Goal: Navigation & Orientation: Find specific page/section

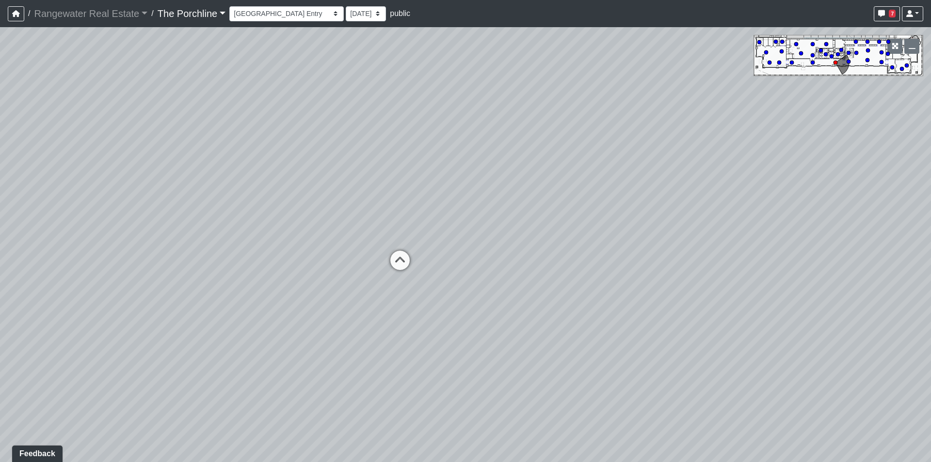
drag, startPoint x: 354, startPoint y: 170, endPoint x: 519, endPoint y: 211, distance: 170.4
click at [519, 211] on div "Loading... Restrooms Hallway Loading... Clubroom - [GEOGRAPHIC_DATA] Entry Load…" at bounding box center [465, 244] width 931 height 435
click at [402, 272] on icon at bounding box center [399, 265] width 29 height 29
click at [417, 234] on icon at bounding box center [410, 238] width 29 height 29
click at [469, 237] on div "Loading... Restrooms Hallway Loading... Clubroom - [GEOGRAPHIC_DATA] Entry Load…" at bounding box center [465, 244] width 931 height 435
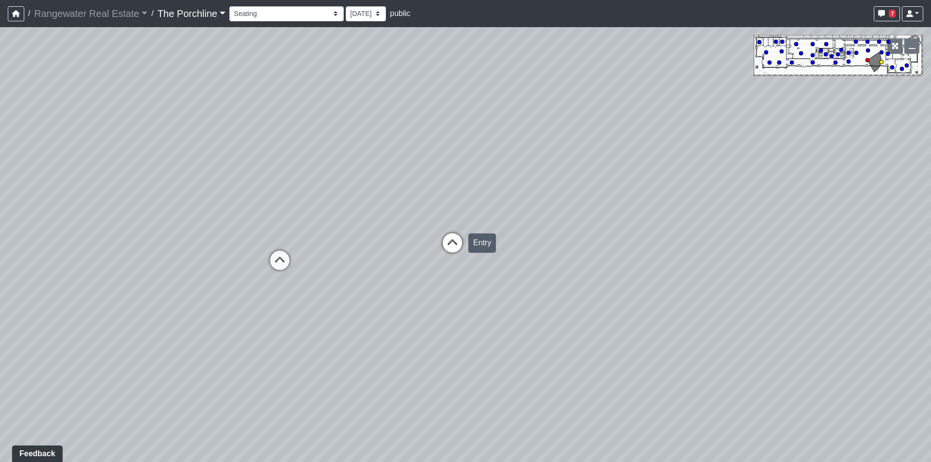
click at [453, 242] on icon at bounding box center [452, 247] width 29 height 29
click at [443, 285] on icon at bounding box center [445, 289] width 29 height 29
click at [307, 177] on icon at bounding box center [305, 179] width 29 height 29
click at [888, 188] on icon at bounding box center [898, 190] width 29 height 29
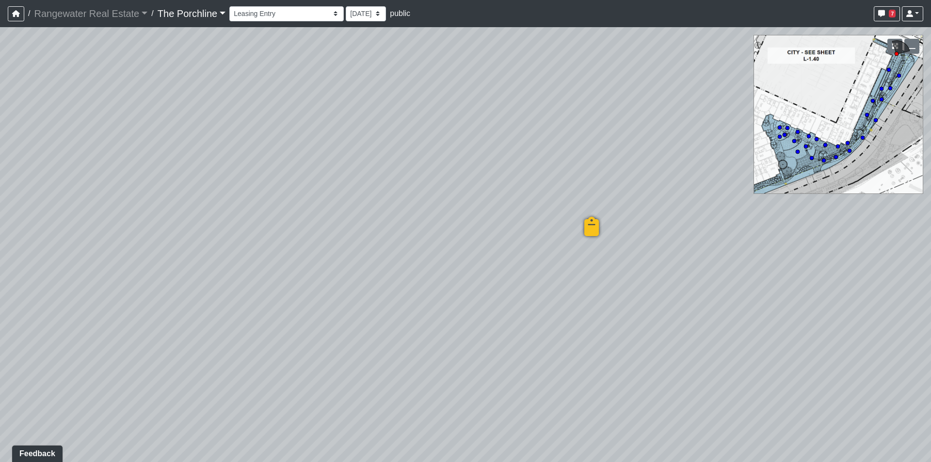
drag, startPoint x: 512, startPoint y: 254, endPoint x: 537, endPoint y: 252, distance: 24.4
click at [537, 252] on div "Loading... Restrooms Hallway Loading... Clubroom - [GEOGRAPHIC_DATA] Entry Load…" at bounding box center [465, 244] width 931 height 435
click at [593, 224] on icon at bounding box center [592, 228] width 29 height 29
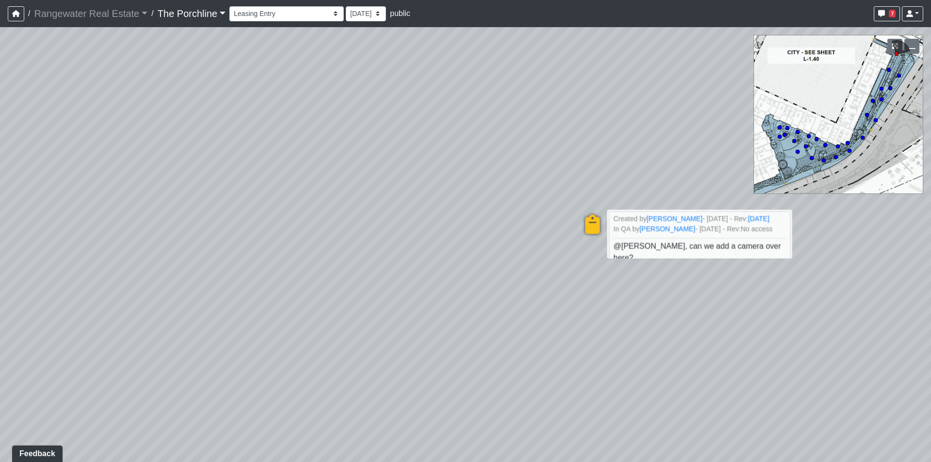
click at [525, 264] on div "Loading... Restrooms Hallway Loading... Clubroom - [GEOGRAPHIC_DATA] Entry Load…" at bounding box center [465, 244] width 931 height 435
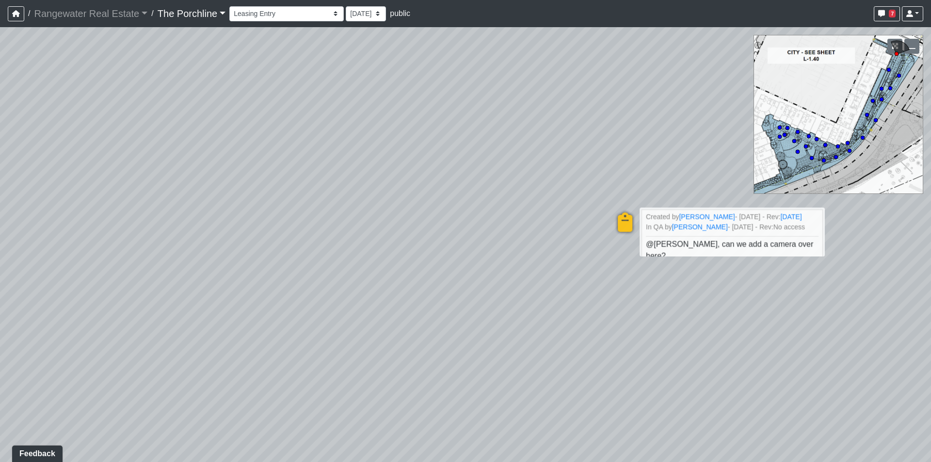
drag, startPoint x: 432, startPoint y: 271, endPoint x: 475, endPoint y: 263, distance: 43.3
click at [475, 263] on div "Loading... Restrooms Hallway Loading... Clubroom - [GEOGRAPHIC_DATA] Entry Load…" at bounding box center [465, 244] width 931 height 435
click at [472, 262] on div "Loading... Restrooms Hallway Loading... Clubroom - [GEOGRAPHIC_DATA] Entry Load…" at bounding box center [465, 244] width 931 height 435
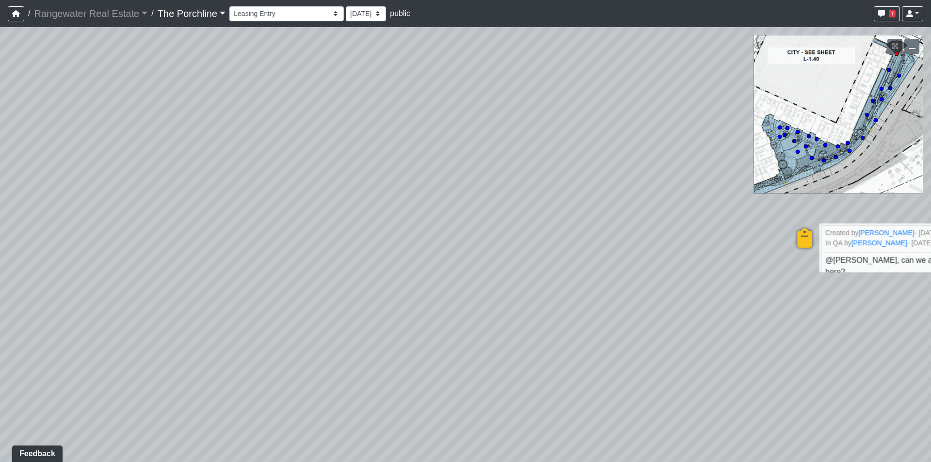
drag, startPoint x: 378, startPoint y: 246, endPoint x: 549, endPoint y: 255, distance: 171.4
click at [549, 255] on div "Loading... Restrooms Hallway Loading... Clubroom - [GEOGRAPHIC_DATA] Entry Load…" at bounding box center [465, 244] width 931 height 435
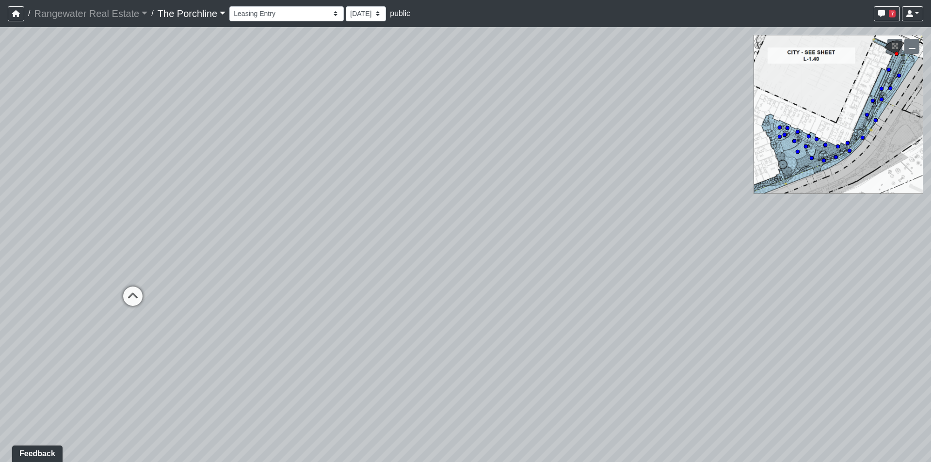
drag, startPoint x: 224, startPoint y: 206, endPoint x: 777, endPoint y: 324, distance: 565.3
click at [713, 324] on div "Loading... Restrooms Hallway Loading... Clubroom - [GEOGRAPHIC_DATA] Entry Load…" at bounding box center [465, 244] width 931 height 435
drag, startPoint x: 351, startPoint y: 265, endPoint x: 572, endPoint y: 217, distance: 226.1
click at [572, 217] on div "Loading... Restrooms Hallway Loading... Clubroom - [GEOGRAPHIC_DATA] Entry Load…" at bounding box center [465, 244] width 931 height 435
drag, startPoint x: 356, startPoint y: 322, endPoint x: 598, endPoint y: 361, distance: 244.5
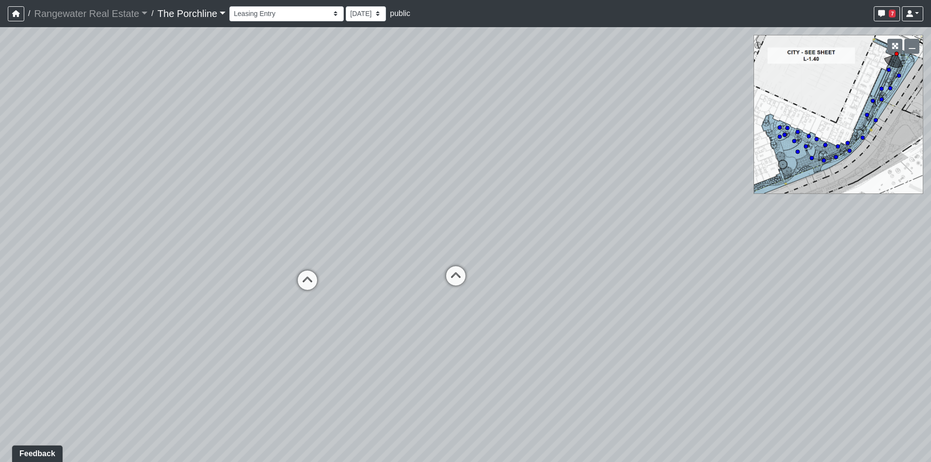
click at [598, 361] on div "Loading... Restrooms Hallway Loading... Clubroom - [GEOGRAPHIC_DATA] Entry Load…" at bounding box center [465, 244] width 931 height 435
click at [297, 300] on icon at bounding box center [296, 307] width 29 height 29
drag, startPoint x: 622, startPoint y: 231, endPoint x: 181, endPoint y: 310, distance: 448.1
click at [181, 310] on div "Loading... Restrooms Hallway Loading... Clubroom - [GEOGRAPHIC_DATA] Entry Load…" at bounding box center [465, 244] width 931 height 435
drag, startPoint x: 697, startPoint y: 260, endPoint x: 216, endPoint y: 187, distance: 486.5
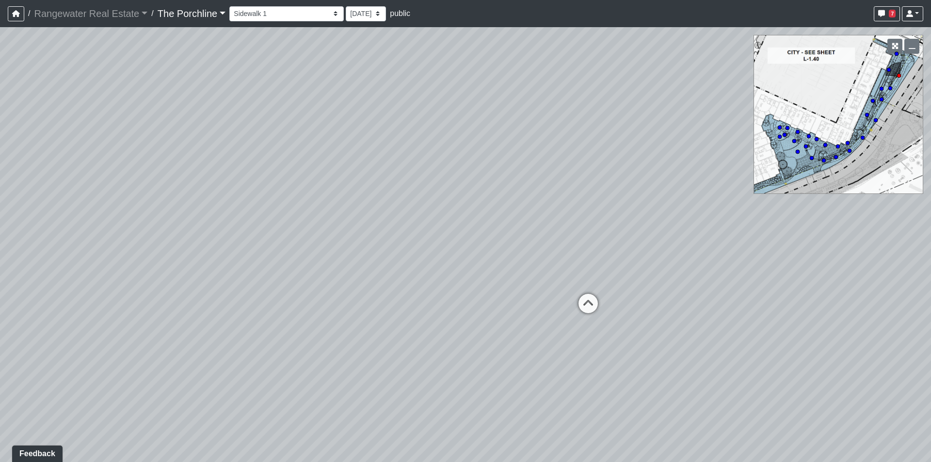
click at [216, 187] on div "Loading... Restrooms Hallway Loading... Clubroom - [GEOGRAPHIC_DATA] Entry Load…" at bounding box center [465, 244] width 931 height 435
drag, startPoint x: 696, startPoint y: 195, endPoint x: 512, endPoint y: 301, distance: 212.0
click at [512, 301] on div "Loading... Restrooms Hallway Loading... Clubroom - [GEOGRAPHIC_DATA] Entry Load…" at bounding box center [465, 244] width 931 height 435
drag, startPoint x: 548, startPoint y: 353, endPoint x: 565, endPoint y: 294, distance: 61.7
click at [565, 294] on div "Loading... Restrooms Hallway Loading... Clubroom - [GEOGRAPHIC_DATA] Entry Load…" at bounding box center [465, 244] width 931 height 435
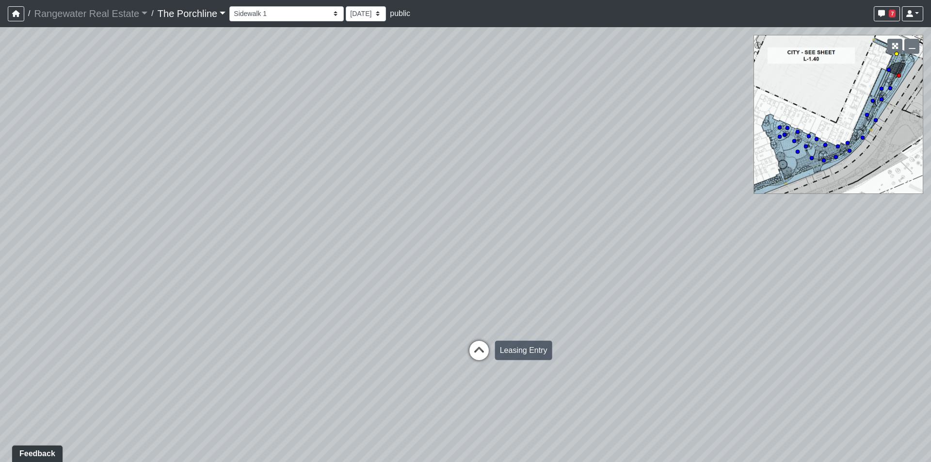
click at [485, 347] on icon at bounding box center [478, 355] width 29 height 29
drag, startPoint x: 450, startPoint y: 350, endPoint x: 557, endPoint y: 249, distance: 147.5
click at [557, 249] on div "Loading... Restrooms Hallway Loading... Clubroom - [GEOGRAPHIC_DATA] Entry Load…" at bounding box center [465, 244] width 931 height 435
click at [284, 298] on icon at bounding box center [286, 304] width 29 height 29
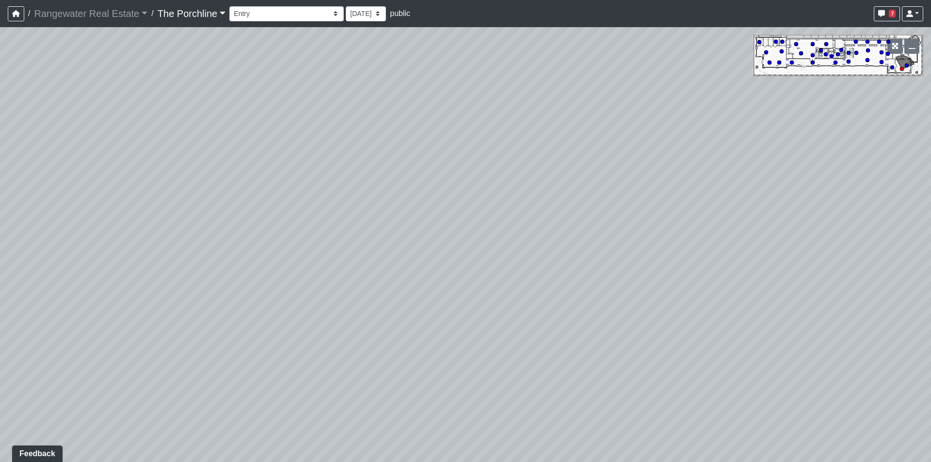
drag, startPoint x: 309, startPoint y: 186, endPoint x: 500, endPoint y: 391, distance: 279.9
click at [500, 391] on div "Loading... Restrooms Hallway Loading... Clubroom - [GEOGRAPHIC_DATA] Entry Load…" at bounding box center [465, 244] width 931 height 435
drag, startPoint x: 371, startPoint y: 231, endPoint x: 481, endPoint y: 147, distance: 138.4
click at [480, 148] on div "Loading... Restrooms Hallway Loading... Clubroom - [GEOGRAPHIC_DATA] Entry Load…" at bounding box center [465, 244] width 931 height 435
drag, startPoint x: 401, startPoint y: 286, endPoint x: 569, endPoint y: 113, distance: 240.7
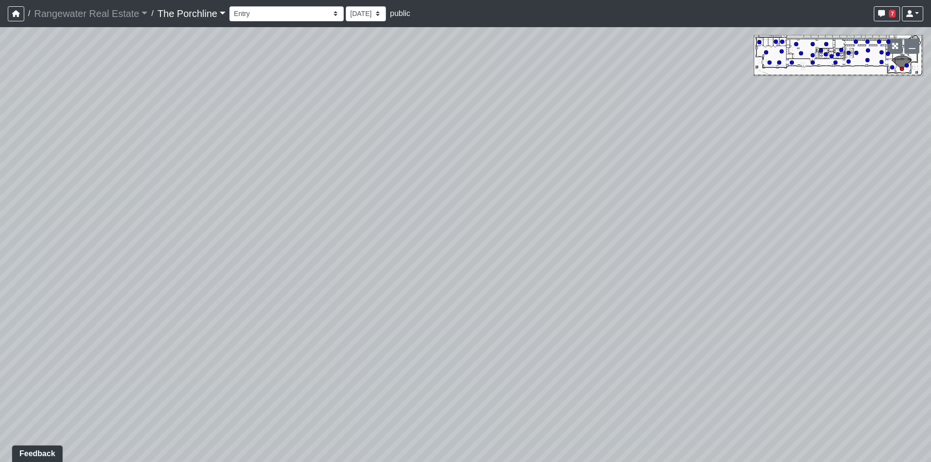
click at [568, 113] on div "Loading... Restrooms Hallway Loading... Clubroom - [GEOGRAPHIC_DATA] Entry Load…" at bounding box center [465, 244] width 931 height 435
drag, startPoint x: 346, startPoint y: 200, endPoint x: 552, endPoint y: 294, distance: 226.3
click at [553, 293] on div "Loading... Restrooms Hallway Loading... Clubroom - [GEOGRAPHIC_DATA] Entry Load…" at bounding box center [465, 244] width 931 height 435
click at [357, 262] on icon at bounding box center [347, 269] width 29 height 29
drag, startPoint x: 424, startPoint y: 328, endPoint x: 408, endPoint y: 262, distance: 68.3
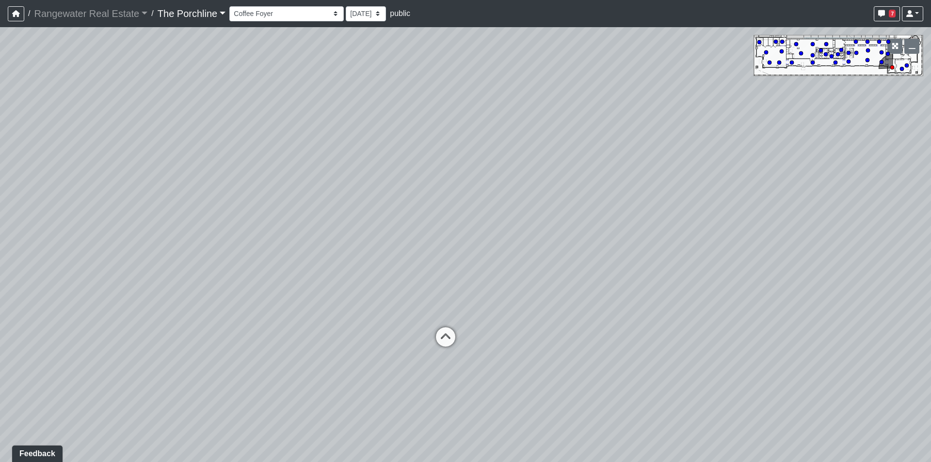
click at [408, 262] on div "Loading... Restrooms Hallway Loading... Clubroom - [GEOGRAPHIC_DATA] Entry Load…" at bounding box center [465, 244] width 931 height 435
click at [454, 342] on icon at bounding box center [445, 341] width 29 height 29
drag, startPoint x: 336, startPoint y: 236, endPoint x: 419, endPoint y: 237, distance: 82.9
click at [426, 243] on div "Loading... Restrooms Hallway Loading... Clubroom - [GEOGRAPHIC_DATA] Entry Load…" at bounding box center [465, 244] width 931 height 435
drag, startPoint x: 404, startPoint y: 223, endPoint x: 484, endPoint y: 234, distance: 80.8
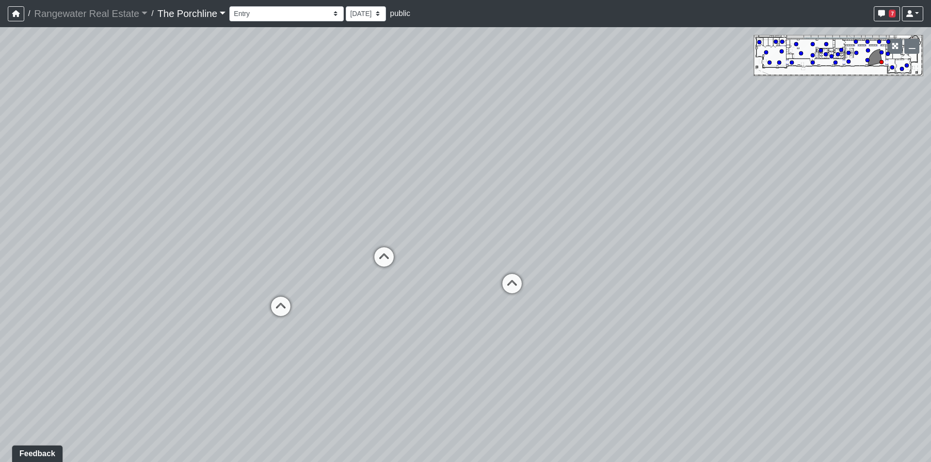
click at [484, 234] on div "Loading... Restrooms Hallway Loading... Clubroom - [GEOGRAPHIC_DATA] Entry Load…" at bounding box center [465, 244] width 931 height 435
click at [275, 305] on icon at bounding box center [280, 311] width 29 height 29
drag, startPoint x: 475, startPoint y: 209, endPoint x: 219, endPoint y: 199, distance: 256.2
click at [220, 199] on div "Loading... Restrooms Hallway Loading... Clubroom - [GEOGRAPHIC_DATA] Entry Load…" at bounding box center [465, 244] width 931 height 435
drag, startPoint x: 354, startPoint y: 211, endPoint x: 325, endPoint y: 208, distance: 29.8
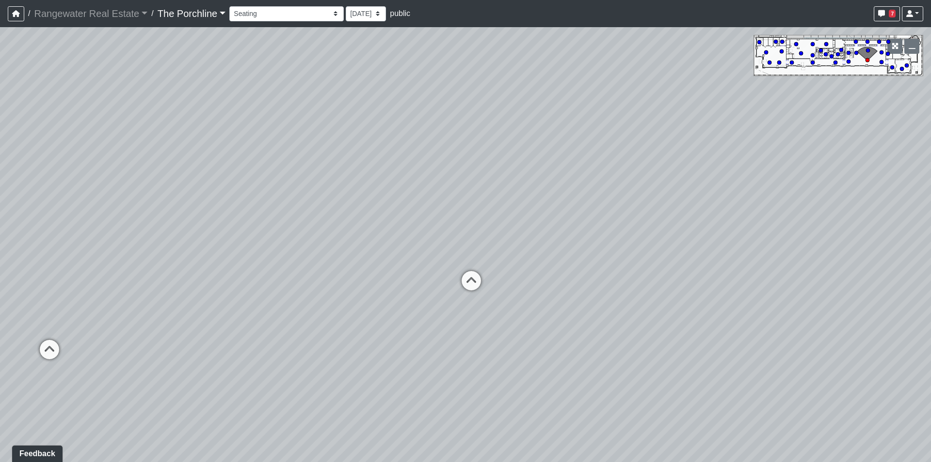
click at [327, 208] on div "Loading... Restrooms Hallway Loading... Clubroom - [GEOGRAPHIC_DATA] Entry Load…" at bounding box center [465, 244] width 931 height 435
drag, startPoint x: 627, startPoint y: 240, endPoint x: 561, endPoint y: 284, distance: 79.1
click at [561, 284] on div "Loading... Restrooms Hallway Loading... Clubroom - [GEOGRAPHIC_DATA] Entry Load…" at bounding box center [465, 244] width 931 height 435
drag, startPoint x: 256, startPoint y: 309, endPoint x: 255, endPoint y: 322, distance: 13.6
click at [256, 318] on icon at bounding box center [257, 315] width 29 height 29
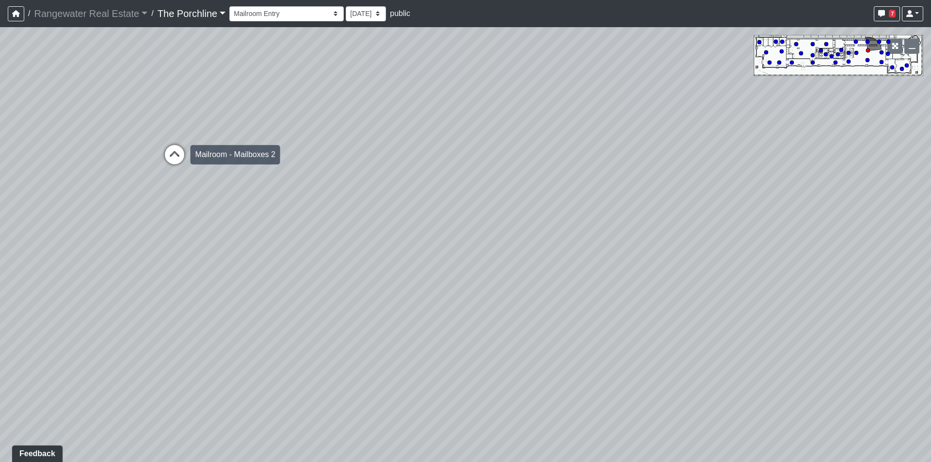
click at [164, 157] on icon at bounding box center [174, 159] width 29 height 29
drag, startPoint x: 521, startPoint y: 214, endPoint x: 210, endPoint y: 237, distance: 311.1
click at [177, 239] on div "Loading... Restrooms Hallway Loading... Clubroom - [GEOGRAPHIC_DATA] Entry Load…" at bounding box center [465, 244] width 931 height 435
drag, startPoint x: 683, startPoint y: 188, endPoint x: 288, endPoint y: 183, distance: 395.2
click at [365, 184] on div "Loading... Restrooms Hallway Loading... Clubroom - [GEOGRAPHIC_DATA] Entry Load…" at bounding box center [465, 244] width 931 height 435
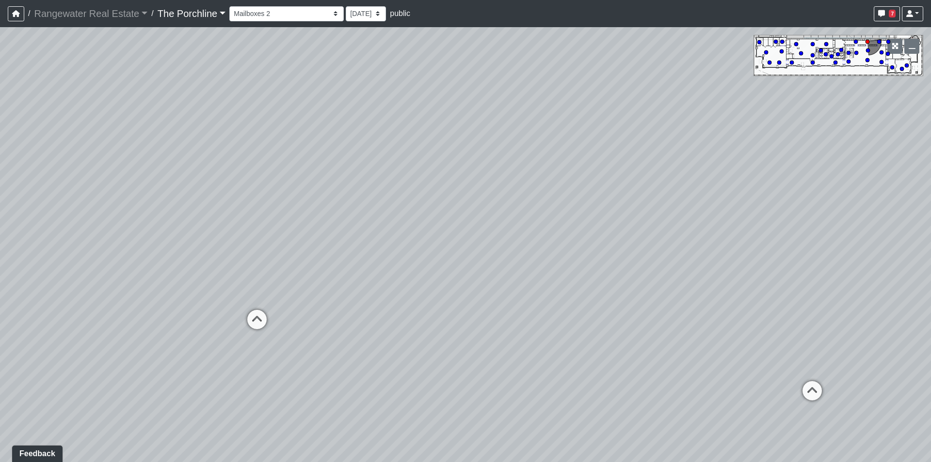
drag, startPoint x: 777, startPoint y: 212, endPoint x: 292, endPoint y: 210, distance: 484.8
click at [379, 212] on div "Loading... Restrooms Hallway Loading... Clubroom - [GEOGRAPHIC_DATA] Entry Load…" at bounding box center [465, 244] width 931 height 435
drag, startPoint x: 541, startPoint y: 244, endPoint x: 311, endPoint y: 237, distance: 229.9
click at [311, 237] on div "Loading... Restrooms Hallway Loading... Clubroom - [GEOGRAPHIC_DATA] Entry Load…" at bounding box center [465, 244] width 931 height 435
click at [580, 309] on icon at bounding box center [573, 305] width 29 height 29
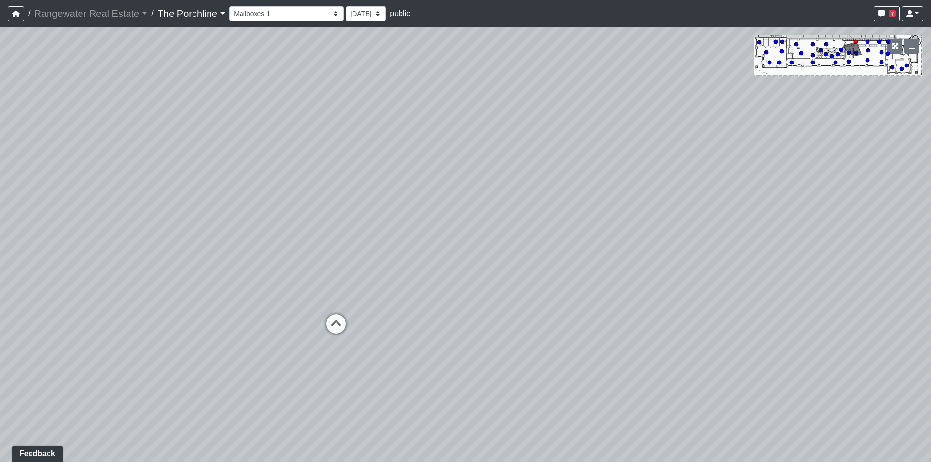
drag, startPoint x: 269, startPoint y: 304, endPoint x: 610, endPoint y: 304, distance: 340.8
click at [609, 304] on div "Loading... Restrooms Hallway Loading... Clubroom - [GEOGRAPHIC_DATA] Entry Load…" at bounding box center [465, 244] width 931 height 435
click at [345, 316] on icon at bounding box center [343, 327] width 29 height 29
drag, startPoint x: 714, startPoint y: 286, endPoint x: 463, endPoint y: 267, distance: 251.9
click at [463, 267] on div "Loading... Restrooms Hallway Loading... Clubroom - [GEOGRAPHIC_DATA] Entry Load…" at bounding box center [465, 244] width 931 height 435
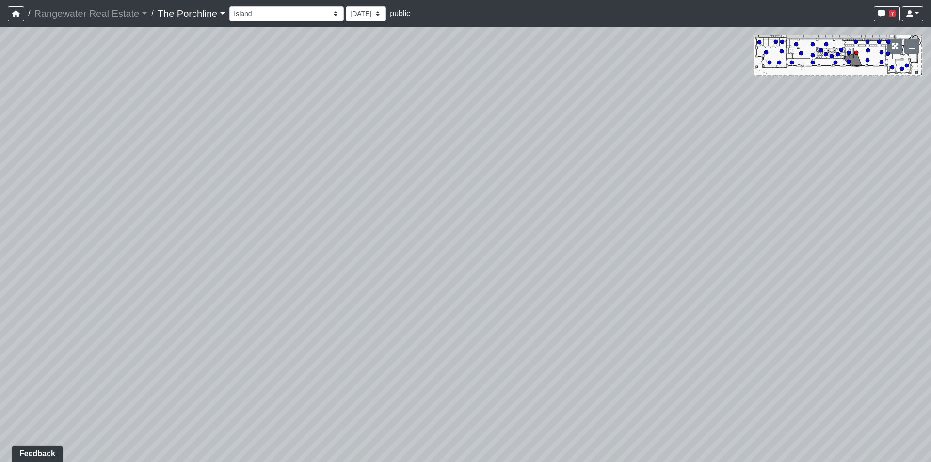
drag, startPoint x: 270, startPoint y: 269, endPoint x: 576, endPoint y: 164, distance: 324.3
click at [542, 182] on div "Loading... Restrooms Hallway Loading... Clubroom - [GEOGRAPHIC_DATA] Entry Load…" at bounding box center [465, 244] width 931 height 435
click at [501, 175] on div "Loading... Restrooms Hallway Loading... Clubroom - [GEOGRAPHIC_DATA] Entry Load…" at bounding box center [465, 244] width 931 height 435
click at [99, 268] on div "Loading... Restrooms Hallway Loading... Clubroom - [GEOGRAPHIC_DATA] Entry Load…" at bounding box center [465, 244] width 931 height 435
click at [81, 281] on icon at bounding box center [81, 282] width 29 height 29
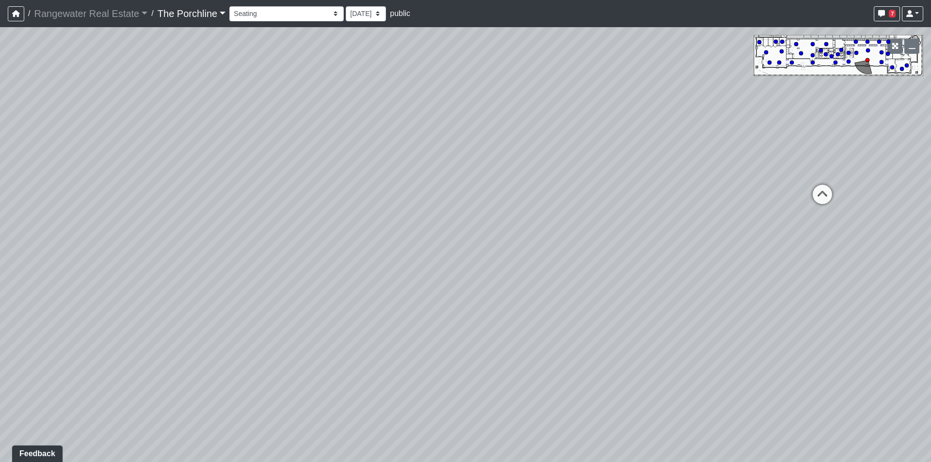
drag, startPoint x: 492, startPoint y: 181, endPoint x: 0, endPoint y: 217, distance: 492.9
click at [0, 218] on div "Loading... Restrooms Hallway Loading... Clubroom - [GEOGRAPHIC_DATA] Entry Load…" at bounding box center [465, 244] width 931 height 435
click at [488, 175] on icon at bounding box center [487, 181] width 29 height 29
click at [509, 173] on icon at bounding box center [506, 174] width 29 height 29
drag, startPoint x: 558, startPoint y: 126, endPoint x: 383, endPoint y: 372, distance: 302.5
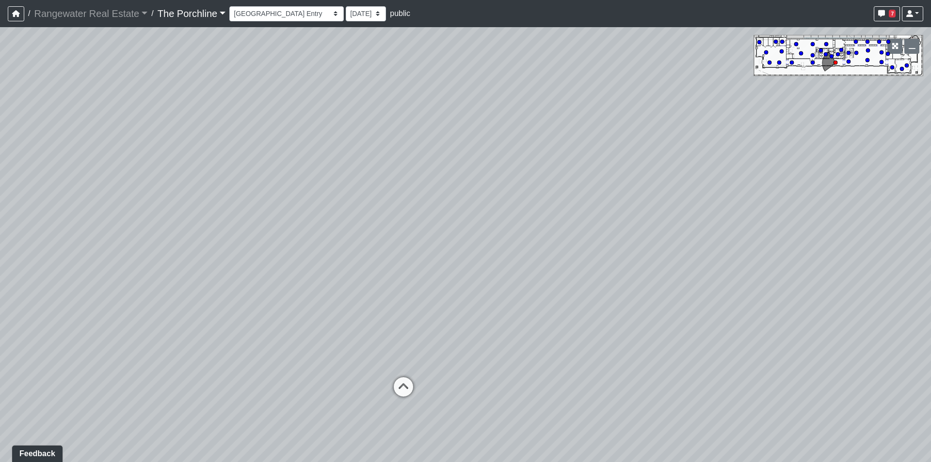
click at [383, 372] on div "Loading... Restrooms Hallway Loading... Clubroom - [GEOGRAPHIC_DATA] Entry Load…" at bounding box center [465, 244] width 931 height 435
drag, startPoint x: 560, startPoint y: 257, endPoint x: 575, endPoint y: 174, distance: 84.7
click at [575, 174] on div "Loading... Restrooms Hallway Loading... Clubroom - [GEOGRAPHIC_DATA] Entry Load…" at bounding box center [465, 244] width 931 height 435
click at [417, 300] on icon at bounding box center [418, 309] width 29 height 29
drag, startPoint x: 679, startPoint y: 271, endPoint x: 705, endPoint y: 273, distance: 25.8
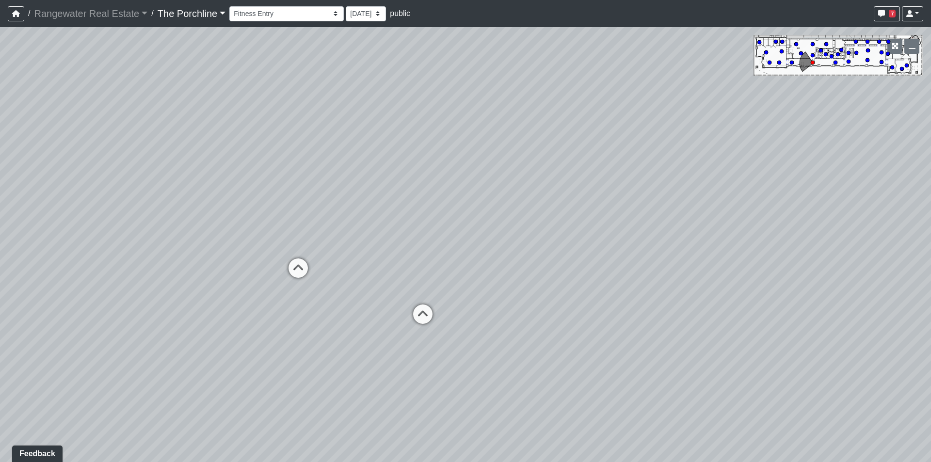
click at [705, 273] on div "Loading... Restrooms Hallway Loading... Clubroom - [GEOGRAPHIC_DATA] Entry Load…" at bounding box center [465, 244] width 931 height 435
click at [419, 322] on icon at bounding box center [422, 318] width 29 height 29
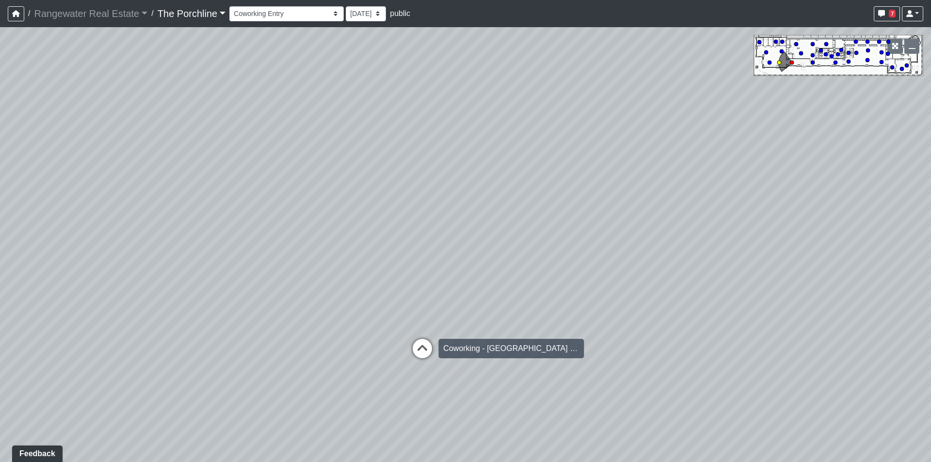
click at [431, 344] on icon at bounding box center [422, 353] width 29 height 29
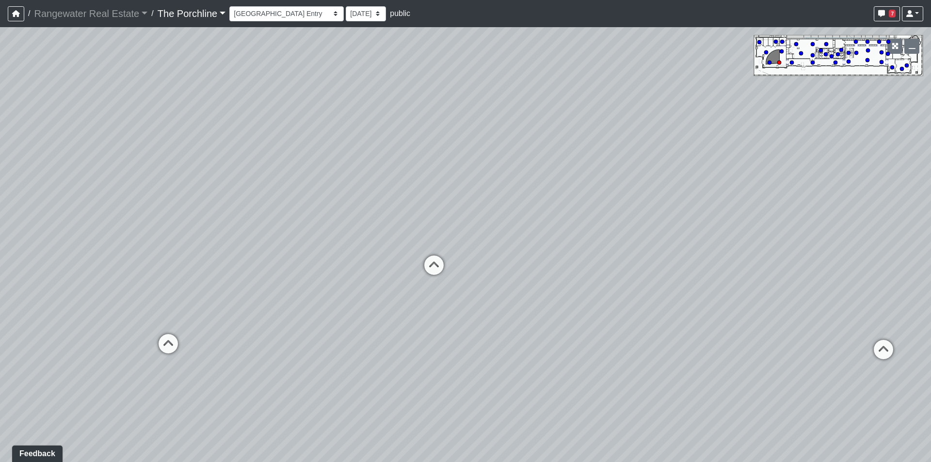
drag, startPoint x: 549, startPoint y: 310, endPoint x: 275, endPoint y: 227, distance: 286.7
click at [275, 227] on div "Loading... Restrooms Hallway Loading... Clubroom - [GEOGRAPHIC_DATA] Entry Load…" at bounding box center [465, 244] width 931 height 435
click at [418, 270] on div "Loading... Restrooms Hallway Loading... Clubroom - [GEOGRAPHIC_DATA] Entry Load…" at bounding box center [465, 244] width 931 height 435
click at [440, 269] on icon at bounding box center [433, 270] width 29 height 29
drag, startPoint x: 624, startPoint y: 256, endPoint x: 467, endPoint y: 285, distance: 159.3
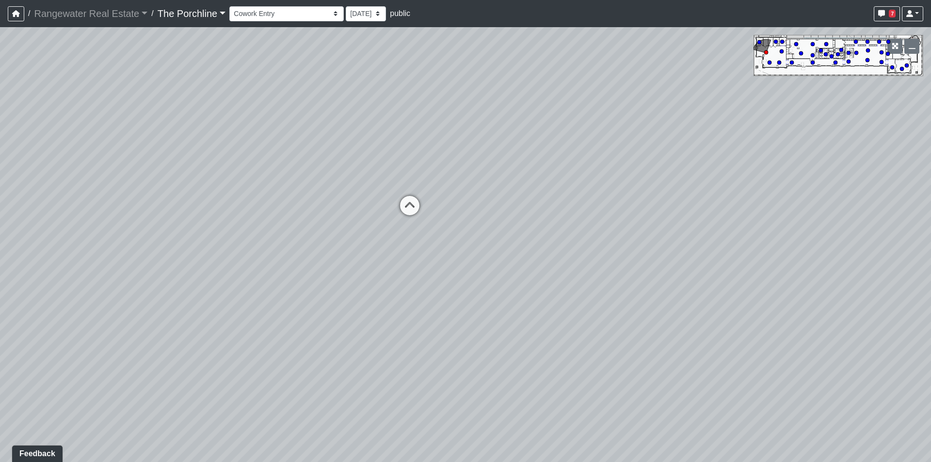
click at [467, 285] on div "Loading... Restrooms Hallway Loading... Clubroom - [GEOGRAPHIC_DATA] Entry Load…" at bounding box center [465, 244] width 931 height 435
click at [403, 206] on icon at bounding box center [409, 210] width 29 height 29
drag, startPoint x: 559, startPoint y: 267, endPoint x: 923, endPoint y: 243, distance: 365.3
click at [928, 242] on div "Loading... Restrooms Hallway Loading... Clubroom - [GEOGRAPHIC_DATA] Entry Load…" at bounding box center [465, 244] width 931 height 435
drag, startPoint x: 88, startPoint y: 225, endPoint x: 364, endPoint y: 233, distance: 276.0
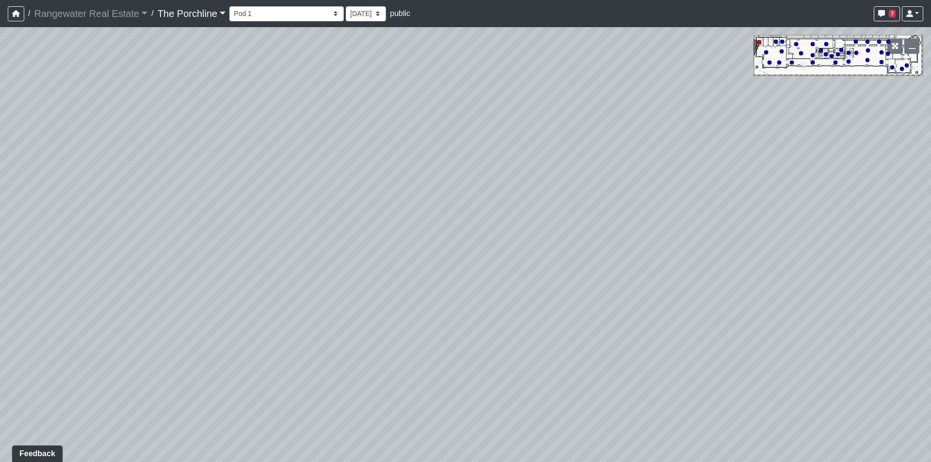
click at [351, 232] on div "Loading... Restrooms Hallway Loading... Clubroom - [GEOGRAPHIC_DATA] Entry Load…" at bounding box center [465, 244] width 931 height 435
click at [543, 337] on icon at bounding box center [545, 335] width 29 height 29
drag, startPoint x: 613, startPoint y: 267, endPoint x: 255, endPoint y: 230, distance: 360.2
click at [255, 230] on div "Loading... Restrooms Hallway Loading... Clubroom - [GEOGRAPHIC_DATA] Entry Load…" at bounding box center [465, 244] width 931 height 435
click at [499, 182] on icon at bounding box center [503, 190] width 29 height 29
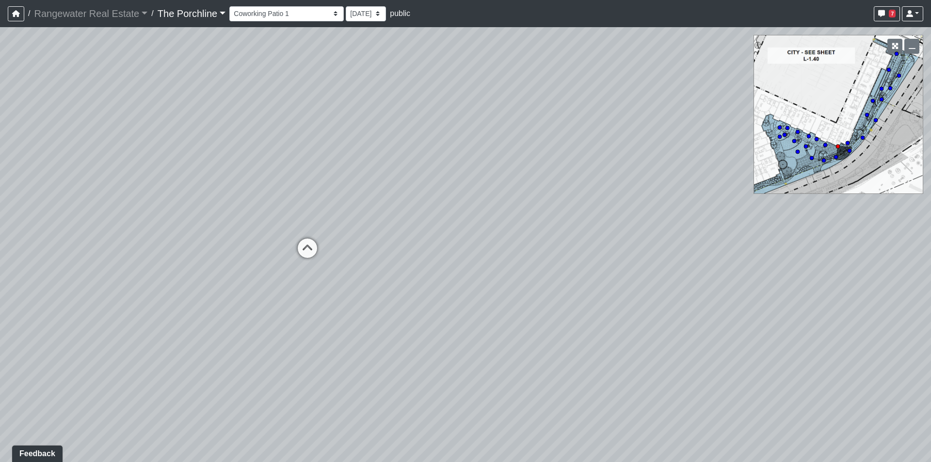
drag, startPoint x: 597, startPoint y: 221, endPoint x: 125, endPoint y: 184, distance: 474.1
click at [144, 185] on div "Loading... Restrooms Hallway Loading... Clubroom - [GEOGRAPHIC_DATA] Entry Load…" at bounding box center [465, 244] width 931 height 435
drag, startPoint x: 560, startPoint y: 224, endPoint x: 21, endPoint y: 189, distance: 540.8
click at [24, 189] on div "Loading... Restrooms Hallway Loading... Clubroom - [GEOGRAPHIC_DATA] Entry Load…" at bounding box center [465, 244] width 931 height 435
drag, startPoint x: 517, startPoint y: 179, endPoint x: 0, endPoint y: 260, distance: 523.1
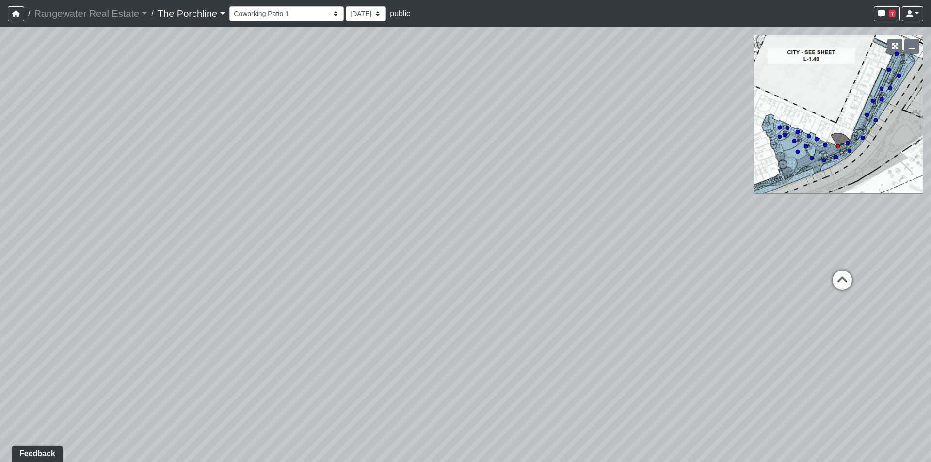
click at [0, 261] on div "Loading... Restrooms Hallway Loading... Clubroom - [GEOGRAPHIC_DATA] Entry Load…" at bounding box center [465, 244] width 931 height 435
drag, startPoint x: 390, startPoint y: 160, endPoint x: 170, endPoint y: 350, distance: 290.8
click at [170, 350] on div "Loading... Restrooms Hallway Loading... Clubroom - [GEOGRAPHIC_DATA] Entry Load…" at bounding box center [465, 244] width 931 height 435
click at [541, 407] on icon at bounding box center [544, 404] width 29 height 29
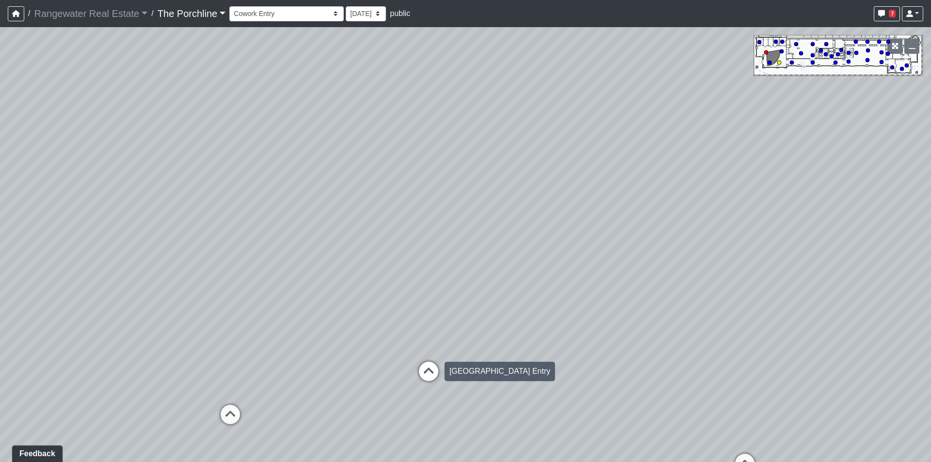
click at [427, 380] on icon at bounding box center [428, 376] width 29 height 29
drag, startPoint x: 347, startPoint y: 354, endPoint x: 591, endPoint y: 284, distance: 253.3
click at [569, 291] on div "Loading... Restrooms Hallway Loading... Clubroom - [GEOGRAPHIC_DATA] Entry Load…" at bounding box center [465, 244] width 931 height 435
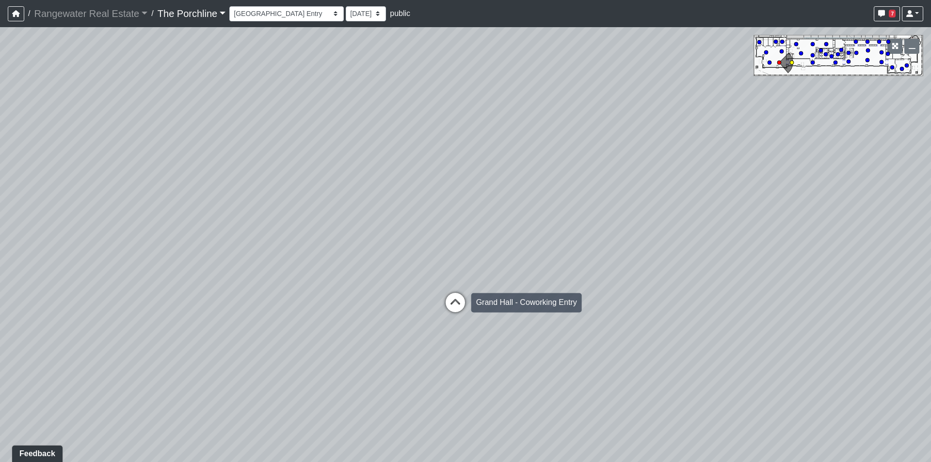
click at [462, 309] on icon at bounding box center [455, 307] width 29 height 29
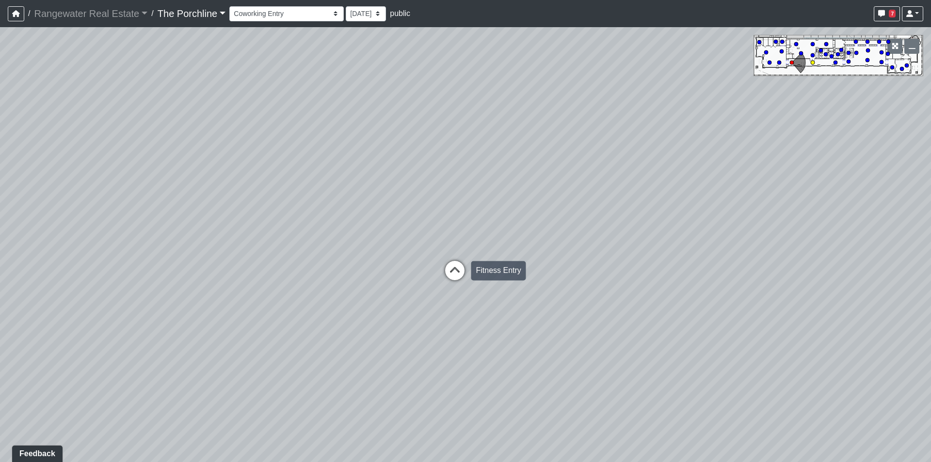
click at [448, 270] on icon at bounding box center [454, 275] width 29 height 29
click at [447, 263] on icon at bounding box center [454, 270] width 29 height 29
click at [456, 308] on icon at bounding box center [454, 313] width 29 height 29
click at [451, 278] on icon at bounding box center [465, 287] width 29 height 29
click at [334, 311] on icon at bounding box center [346, 307] width 29 height 29
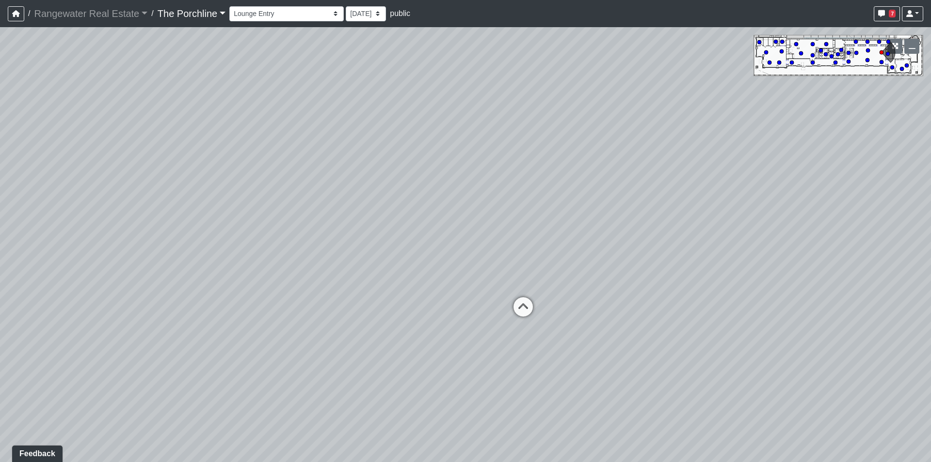
drag, startPoint x: 516, startPoint y: 265, endPoint x: 532, endPoint y: 247, distance: 24.4
click at [527, 192] on div "Loading... Restrooms Hallway Loading... Clubroom - [GEOGRAPHIC_DATA] Entry Load…" at bounding box center [465, 244] width 931 height 435
click at [528, 311] on icon at bounding box center [523, 316] width 29 height 29
drag, startPoint x: 558, startPoint y: 189, endPoint x: 510, endPoint y: 387, distance: 204.6
click at [510, 387] on div "Loading... Restrooms Hallway Loading... Clubroom - [GEOGRAPHIC_DATA] Entry Load…" at bounding box center [465, 244] width 931 height 435
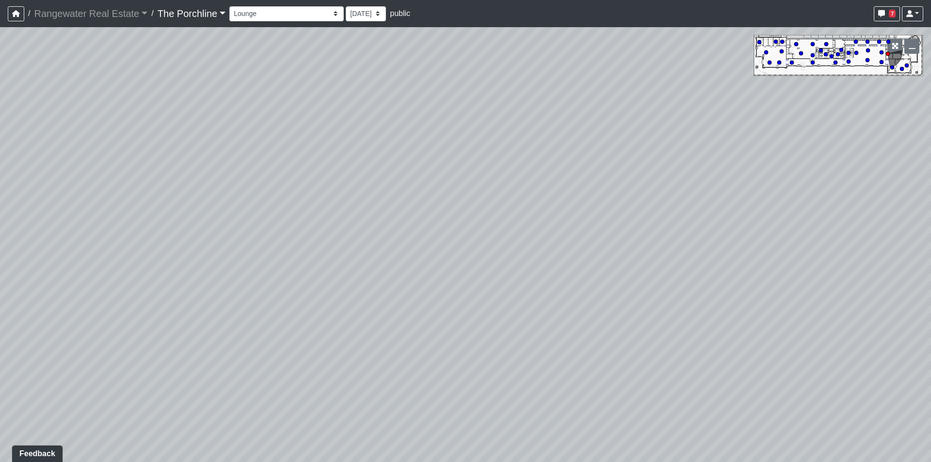
drag, startPoint x: 541, startPoint y: 165, endPoint x: 264, endPoint y: 263, distance: 293.5
click at [264, 263] on div "Loading... Restrooms Hallway Loading... Clubroom - [GEOGRAPHIC_DATA] Entry Load…" at bounding box center [465, 244] width 931 height 435
drag, startPoint x: 524, startPoint y: 236, endPoint x: 586, endPoint y: 235, distance: 61.6
click at [553, 235] on div "Loading... Restrooms Hallway Loading... Clubroom - [GEOGRAPHIC_DATA] Entry Load…" at bounding box center [465, 244] width 931 height 435
drag, startPoint x: 76, startPoint y: 269, endPoint x: 672, endPoint y: 205, distance: 599.3
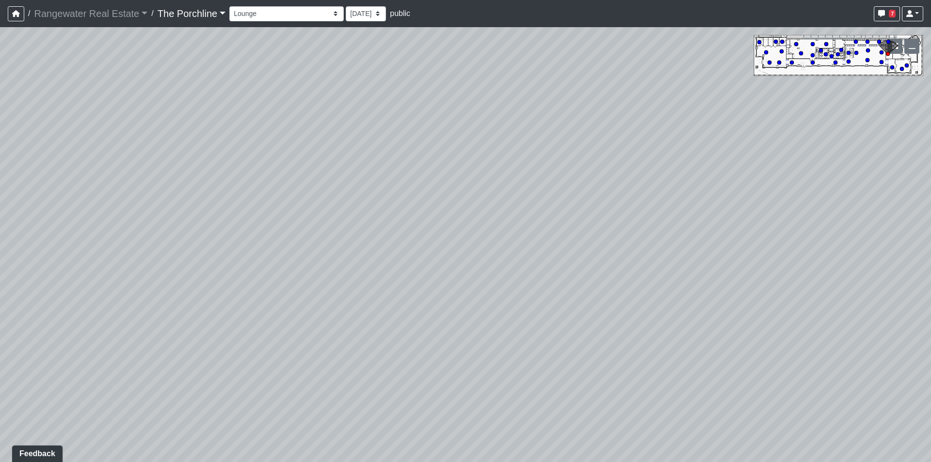
click at [630, 208] on div "Loading... Restrooms Hallway Loading... Clubroom - [GEOGRAPHIC_DATA] Entry Load…" at bounding box center [465, 244] width 931 height 435
drag, startPoint x: 255, startPoint y: 289, endPoint x: 445, endPoint y: 461, distance: 255.7
click at [442, 462] on html "/ Rangewater Real Estate Rangewater Real Estate Loading... / The Porchline The …" at bounding box center [465, 231] width 931 height 462
drag, startPoint x: 333, startPoint y: 176, endPoint x: 352, endPoint y: 99, distance: 79.5
click at [352, 102] on div "Loading... Restrooms Hallway Loading... Clubroom - [GEOGRAPHIC_DATA] Entry Load…" at bounding box center [465, 244] width 931 height 435
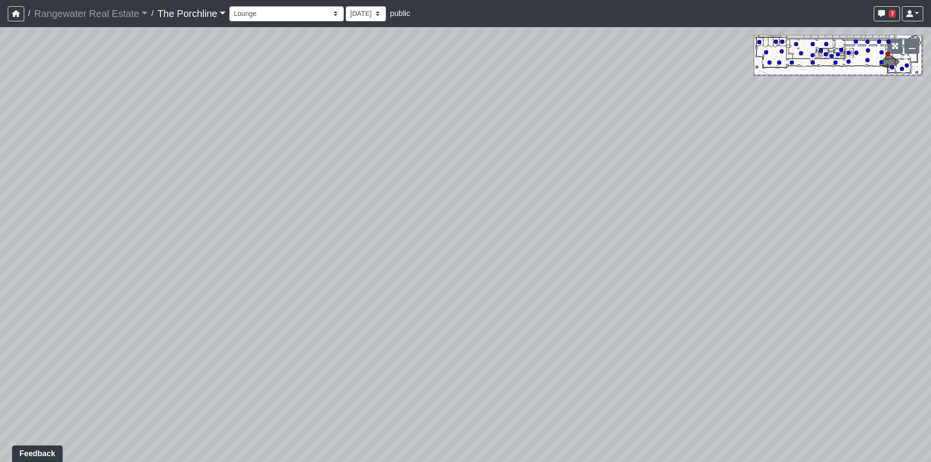
drag, startPoint x: 419, startPoint y: 210, endPoint x: 332, endPoint y: 124, distance: 123.1
click at [332, 124] on div "Loading... Restrooms Hallway Loading... Clubroom - [GEOGRAPHIC_DATA] Entry Load…" at bounding box center [465, 244] width 931 height 435
drag, startPoint x: 530, startPoint y: 256, endPoint x: 266, endPoint y: 217, distance: 267.1
click at [267, 217] on div "Loading... Restrooms Hallway Loading... Clubroom - [GEOGRAPHIC_DATA] Entry Load…" at bounding box center [465, 244] width 931 height 435
click at [507, 130] on icon at bounding box center [503, 130] width 29 height 29
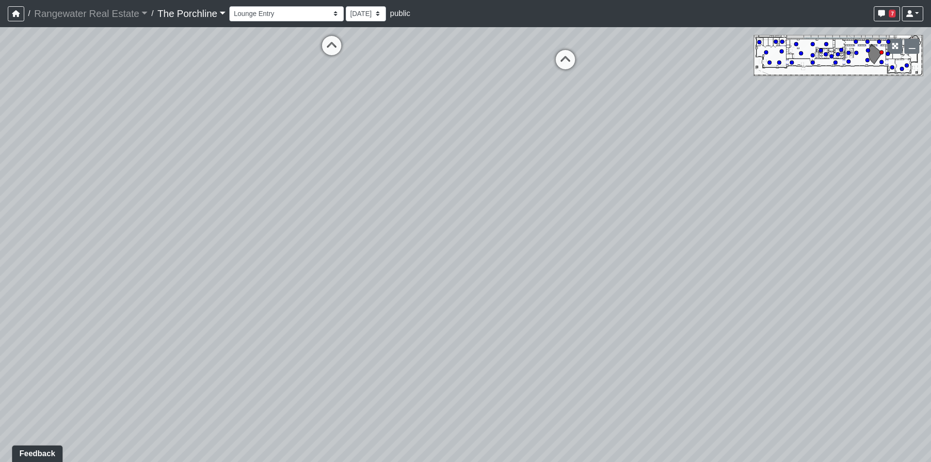
drag, startPoint x: 260, startPoint y: 137, endPoint x: 670, endPoint y: 251, distance: 425.2
click at [670, 251] on div "Loading... Restrooms Hallway Loading... Clubroom - [GEOGRAPHIC_DATA] Entry Load…" at bounding box center [465, 244] width 931 height 435
click at [287, 210] on icon at bounding box center [295, 220] width 29 height 29
drag, startPoint x: 179, startPoint y: 197, endPoint x: 796, endPoint y: 257, distance: 619.6
click at [791, 257] on div "Loading... Restrooms Hallway Loading... Clubroom - [GEOGRAPHIC_DATA] Entry Load…" at bounding box center [465, 244] width 931 height 435
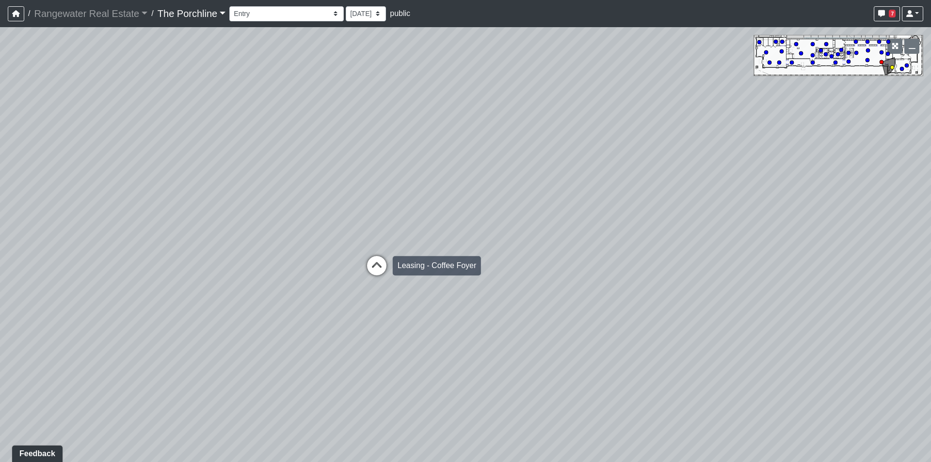
click at [382, 265] on icon at bounding box center [376, 270] width 29 height 29
click at [195, 153] on icon at bounding box center [185, 154] width 29 height 29
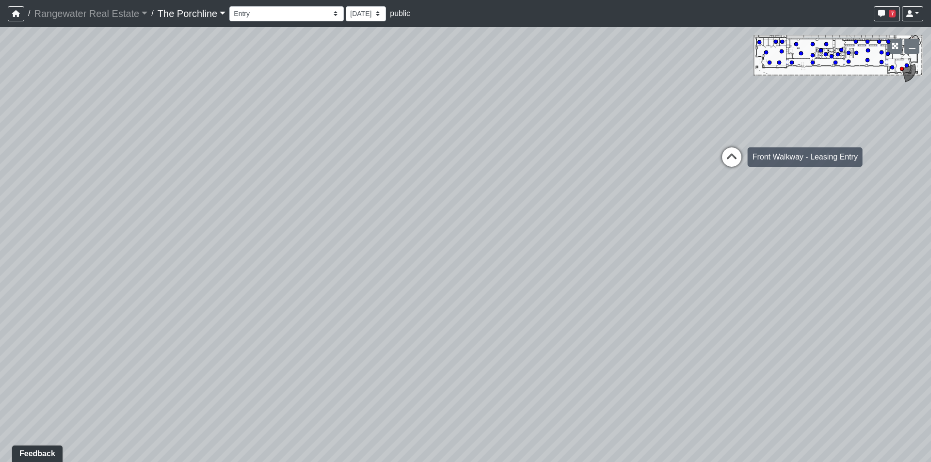
click at [732, 155] on icon at bounding box center [731, 161] width 29 height 29
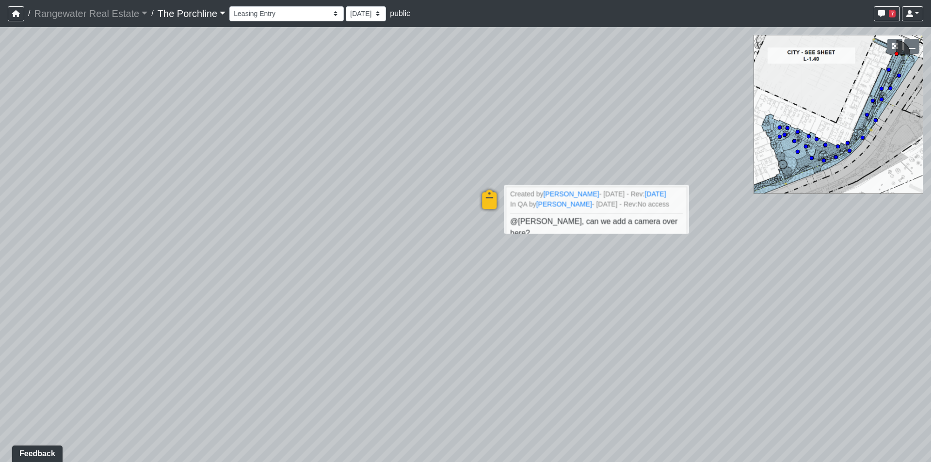
drag, startPoint x: 462, startPoint y: 293, endPoint x: 808, endPoint y: 325, distance: 347.6
click at [808, 325] on div "Loading... Restrooms Hallway Loading... Clubroom - [GEOGRAPHIC_DATA] Entry Load…" at bounding box center [465, 244] width 931 height 435
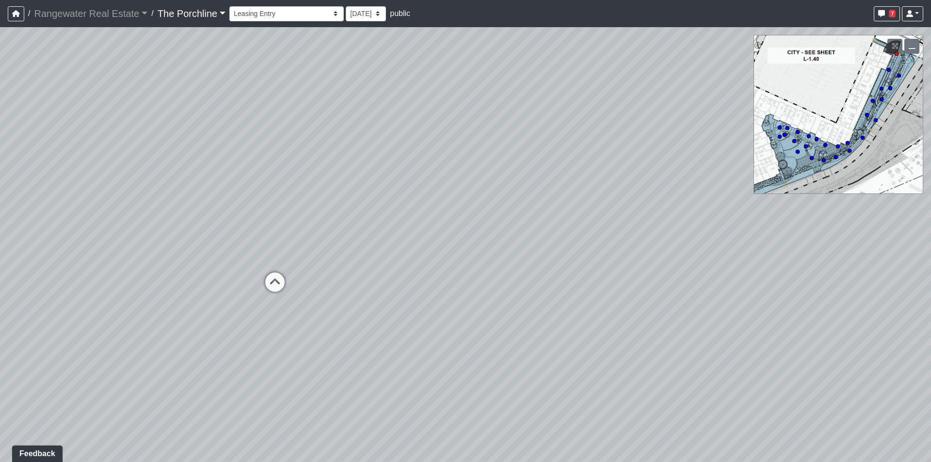
drag, startPoint x: 435, startPoint y: 246, endPoint x: 842, endPoint y: 280, distance: 408.2
click at [842, 280] on div "Loading... Restrooms Hallway Loading... Clubroom - [GEOGRAPHIC_DATA] Entry Load…" at bounding box center [465, 244] width 931 height 435
click at [355, 326] on icon at bounding box center [362, 326] width 29 height 29
drag, startPoint x: 612, startPoint y: 278, endPoint x: 110, endPoint y: 241, distance: 503.1
click at [236, 256] on div "Loading... Restrooms Hallway Loading... Clubroom - [GEOGRAPHIC_DATA] Entry Load…" at bounding box center [465, 244] width 931 height 435
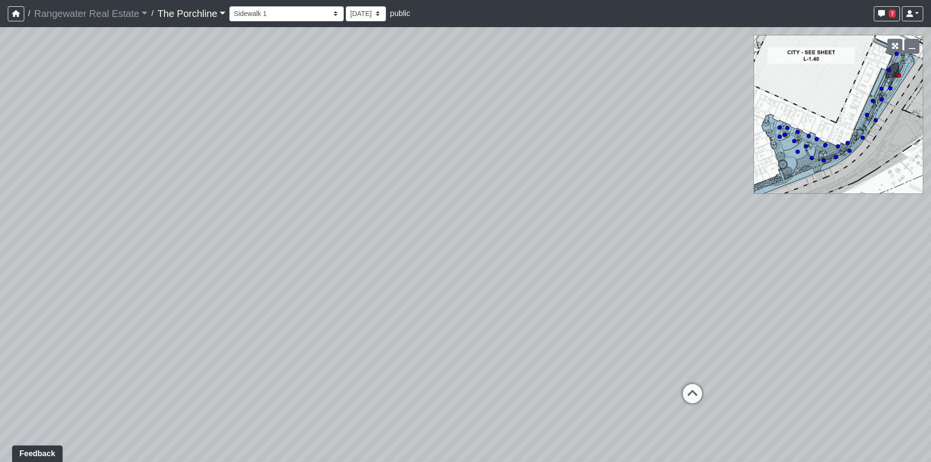
drag, startPoint x: 466, startPoint y: 172, endPoint x: 190, endPoint y: 306, distance: 307.3
click at [190, 306] on div "Loading... Restrooms Hallway Loading... Clubroom - [GEOGRAPHIC_DATA] Entry Load…" at bounding box center [465, 244] width 931 height 435
drag, startPoint x: 587, startPoint y: 190, endPoint x: 417, endPoint y: 254, distance: 181.4
click at [417, 254] on div "Loading... Restrooms Hallway Loading... Clubroom - [GEOGRAPHIC_DATA] Entry Load…" at bounding box center [465, 244] width 931 height 435
drag, startPoint x: 278, startPoint y: 244, endPoint x: 606, endPoint y: 299, distance: 331.7
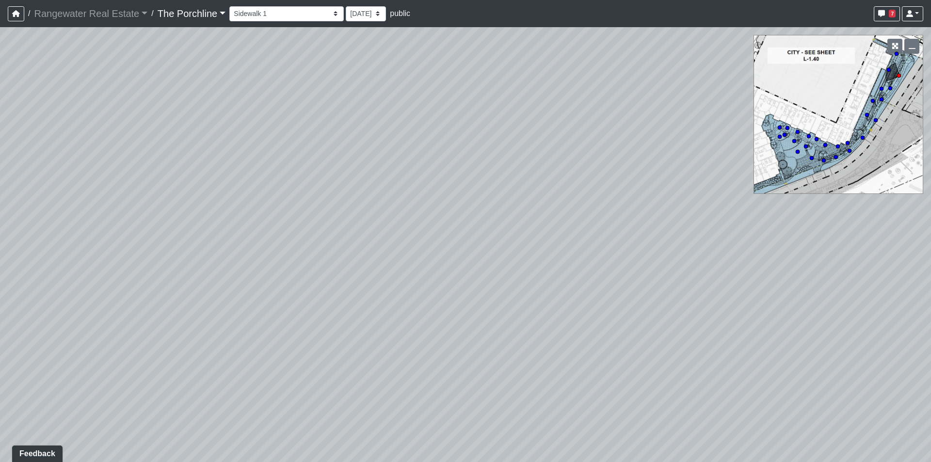
click at [606, 299] on div "Loading... Restrooms Hallway Loading... Clubroom - [GEOGRAPHIC_DATA] Entry Load…" at bounding box center [465, 244] width 931 height 435
drag, startPoint x: 319, startPoint y: 302, endPoint x: 658, endPoint y: 231, distance: 346.2
click at [657, 232] on div "Loading... Restrooms Hallway Loading... Clubroom - [GEOGRAPHIC_DATA] Entry Load…" at bounding box center [465, 244] width 931 height 435
drag, startPoint x: 595, startPoint y: 274, endPoint x: 189, endPoint y: 125, distance: 432.9
click at [192, 128] on div "Loading... Restrooms Hallway Loading... Clubroom - [GEOGRAPHIC_DATA] Entry Load…" at bounding box center [465, 244] width 931 height 435
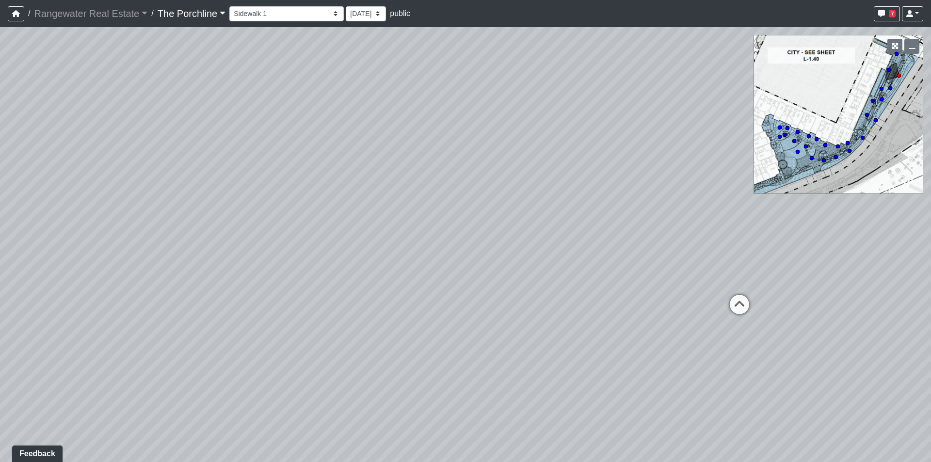
drag, startPoint x: 672, startPoint y: 275, endPoint x: 291, endPoint y: 210, distance: 386.7
click at [297, 211] on div "Loading... Restrooms Hallway Loading... Clubroom - [GEOGRAPHIC_DATA] Entry Load…" at bounding box center [465, 244] width 931 height 435
drag, startPoint x: 615, startPoint y: 247, endPoint x: 930, endPoint y: 272, distance: 316.1
click at [930, 272] on div "Loading... Restrooms Hallway Loading... Clubroom - [GEOGRAPHIC_DATA] Entry Load…" at bounding box center [465, 244] width 931 height 435
drag, startPoint x: 125, startPoint y: 225, endPoint x: 604, endPoint y: 265, distance: 480.6
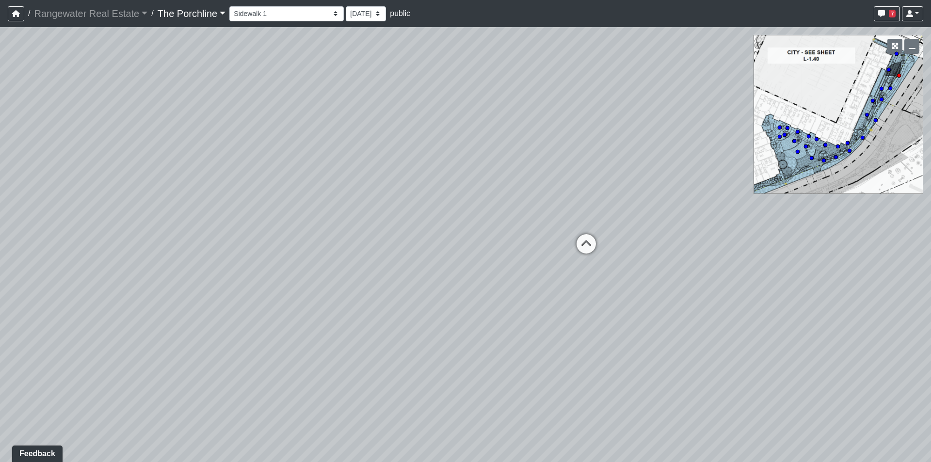
click at [583, 263] on div "Loading... Restrooms Hallway Loading... Clubroom - [GEOGRAPHIC_DATA] Entry Load…" at bounding box center [465, 244] width 931 height 435
drag, startPoint x: 551, startPoint y: 246, endPoint x: 515, endPoint y: 286, distance: 53.6
click at [515, 286] on div "Loading... Restrooms Hallway Loading... Clubroom - [GEOGRAPHIC_DATA] Entry Load…" at bounding box center [465, 244] width 931 height 435
drag, startPoint x: 515, startPoint y: 273, endPoint x: 495, endPoint y: 287, distance: 25.1
click at [495, 287] on div "Loading... Restrooms Hallway Loading... Clubroom - [GEOGRAPHIC_DATA] Entry Load…" at bounding box center [465, 244] width 931 height 435
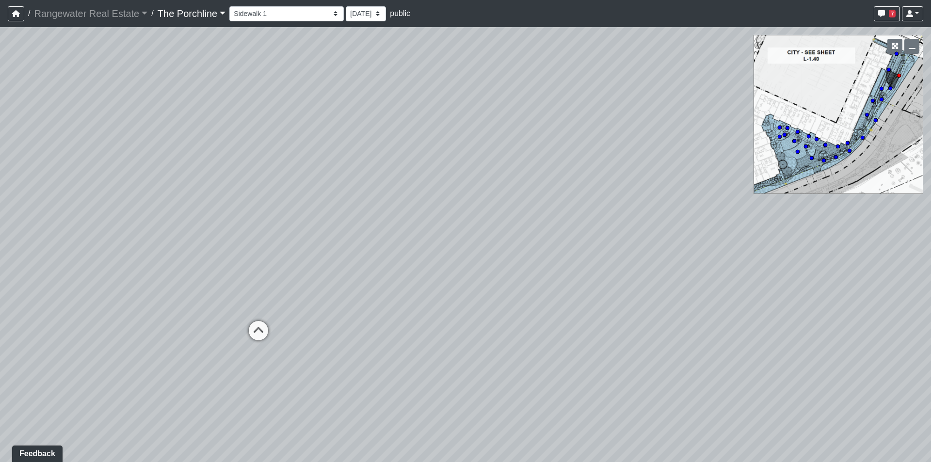
drag, startPoint x: 599, startPoint y: 304, endPoint x: 534, endPoint y: 266, distance: 75.8
click at [534, 266] on div "Loading... Restrooms Hallway Loading... Clubroom - [GEOGRAPHIC_DATA] Entry Load…" at bounding box center [465, 244] width 931 height 435
drag, startPoint x: 609, startPoint y: 259, endPoint x: 454, endPoint y: 254, distance: 154.8
click at [454, 254] on div "Loading... Restrooms Hallway Loading... Clubroom - [GEOGRAPHIC_DATA] Entry Load…" at bounding box center [465, 244] width 931 height 435
drag, startPoint x: 670, startPoint y: 195, endPoint x: 334, endPoint y: 228, distance: 337.6
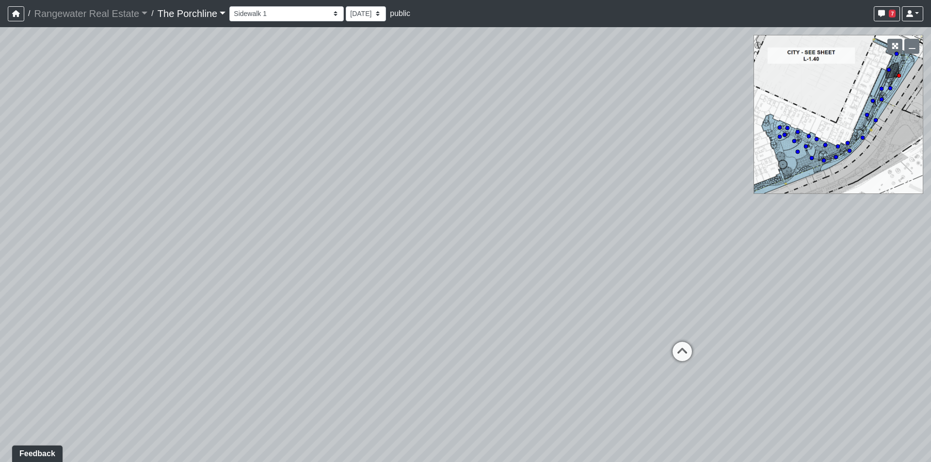
click at [342, 228] on div "Loading... Restrooms Hallway Loading... Clubroom - [GEOGRAPHIC_DATA] Entry Load…" at bounding box center [465, 244] width 931 height 435
drag, startPoint x: 351, startPoint y: 248, endPoint x: 301, endPoint y: 243, distance: 50.7
click at [303, 244] on div "Loading... Restrooms Hallway Loading... Clubroom - [GEOGRAPHIC_DATA] Entry Load…" at bounding box center [465, 244] width 931 height 435
drag, startPoint x: 422, startPoint y: 275, endPoint x: 690, endPoint y: 349, distance: 278.1
click at [689, 349] on div "Loading... Restrooms Hallway Loading... Clubroom - [GEOGRAPHIC_DATA] Entry Load…" at bounding box center [465, 244] width 931 height 435
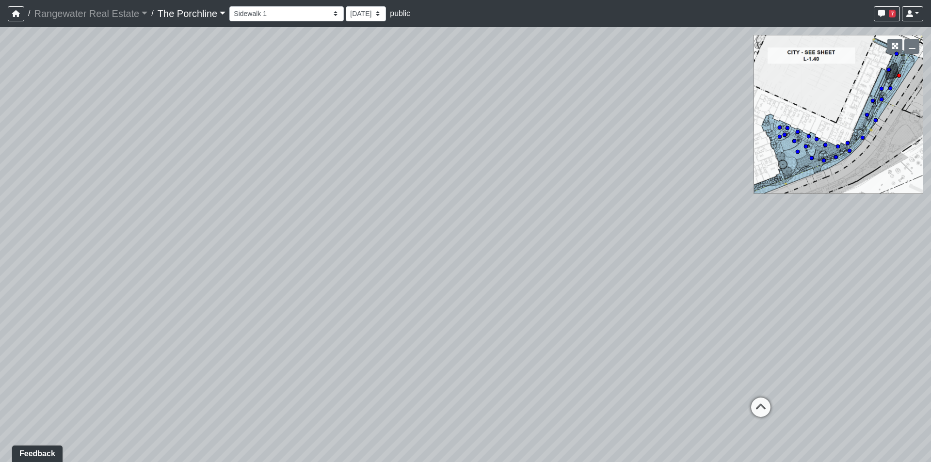
drag, startPoint x: 313, startPoint y: 261, endPoint x: 634, endPoint y: 304, distance: 324.2
click at [581, 294] on div "Loading... Restrooms Hallway Loading... Clubroom - [GEOGRAPHIC_DATA] Entry Load…" at bounding box center [465, 244] width 931 height 435
drag, startPoint x: 342, startPoint y: 288, endPoint x: 640, endPoint y: 247, distance: 301.4
click at [640, 247] on div "Loading... Restrooms Hallway Loading... Clubroom - [GEOGRAPHIC_DATA] Entry Load…" at bounding box center [465, 244] width 931 height 435
click at [418, 391] on icon at bounding box center [419, 394] width 29 height 29
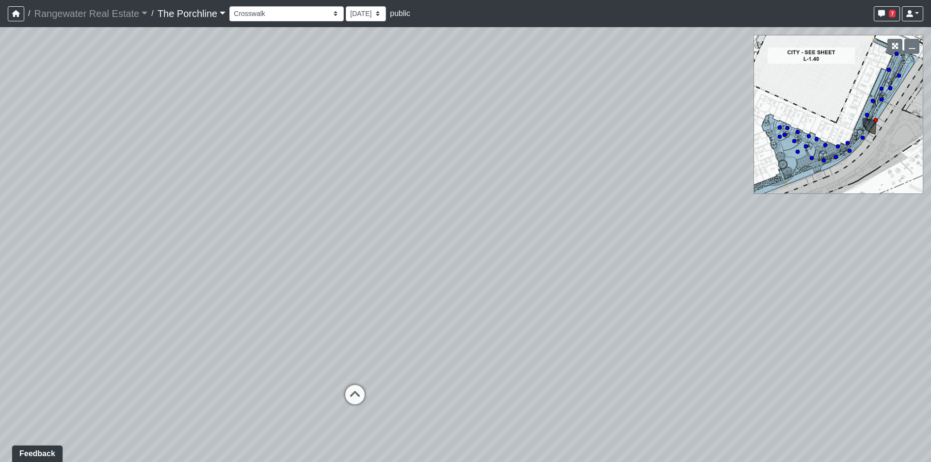
drag, startPoint x: 505, startPoint y: 258, endPoint x: 460, endPoint y: 238, distance: 49.5
click at [460, 238] on div "Loading... Restrooms Hallway Loading... Clubroom - [GEOGRAPHIC_DATA] Entry Load…" at bounding box center [465, 244] width 931 height 435
click at [375, 365] on icon at bounding box center [368, 370] width 29 height 29
drag, startPoint x: 648, startPoint y: 352, endPoint x: 213, endPoint y: 199, distance: 460.5
click at [213, 199] on div "Loading... Restrooms Hallway Loading... Clubroom - [GEOGRAPHIC_DATA] Entry Load…" at bounding box center [465, 244] width 931 height 435
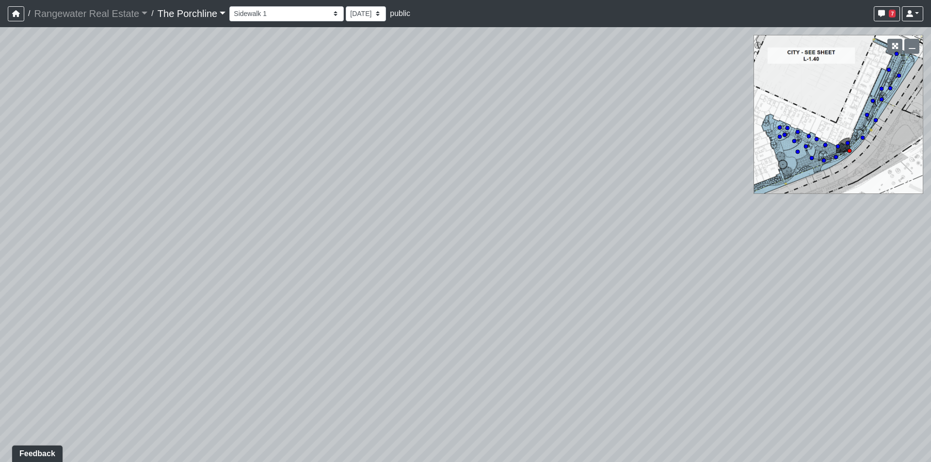
drag, startPoint x: 607, startPoint y: 217, endPoint x: 261, endPoint y: 168, distance: 349.1
click at [261, 169] on div "Loading... Restrooms Hallway Loading... Clubroom - [GEOGRAPHIC_DATA] Entry Load…" at bounding box center [465, 244] width 931 height 435
drag, startPoint x: 586, startPoint y: 164, endPoint x: 405, endPoint y: 284, distance: 216.5
click at [405, 284] on div "Loading... Restrooms Hallway Loading... Clubroom - [GEOGRAPHIC_DATA] Entry Load…" at bounding box center [465, 244] width 931 height 435
drag, startPoint x: 709, startPoint y: 250, endPoint x: 352, endPoint y: 210, distance: 359.5
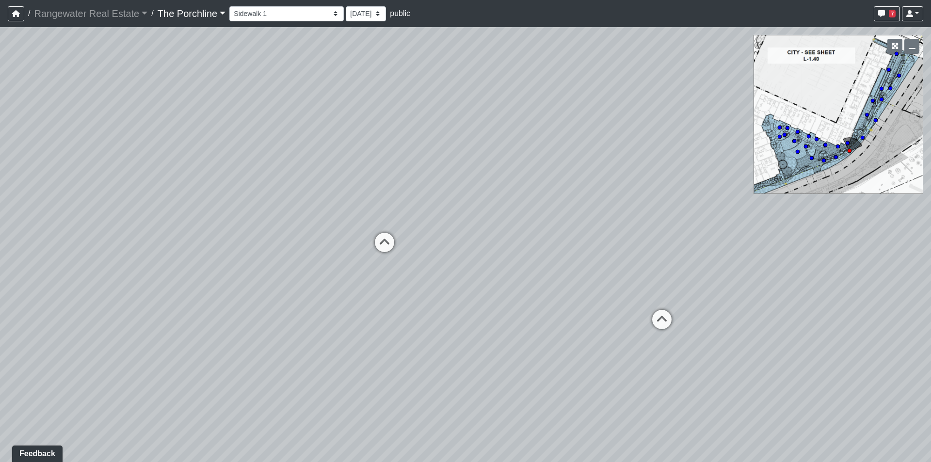
click at [367, 216] on div "Loading... Restrooms Hallway Loading... Clubroom - [GEOGRAPHIC_DATA] Entry Load…" at bounding box center [465, 244] width 931 height 435
click at [544, 296] on icon at bounding box center [539, 296] width 29 height 29
click at [379, 268] on icon at bounding box center [379, 258] width 29 height 29
drag, startPoint x: 300, startPoint y: 183, endPoint x: 703, endPoint y: 285, distance: 415.6
click at [703, 285] on div "Loading... Restrooms Hallway Loading... Clubroom - [GEOGRAPHIC_DATA] Entry Load…" at bounding box center [465, 244] width 931 height 435
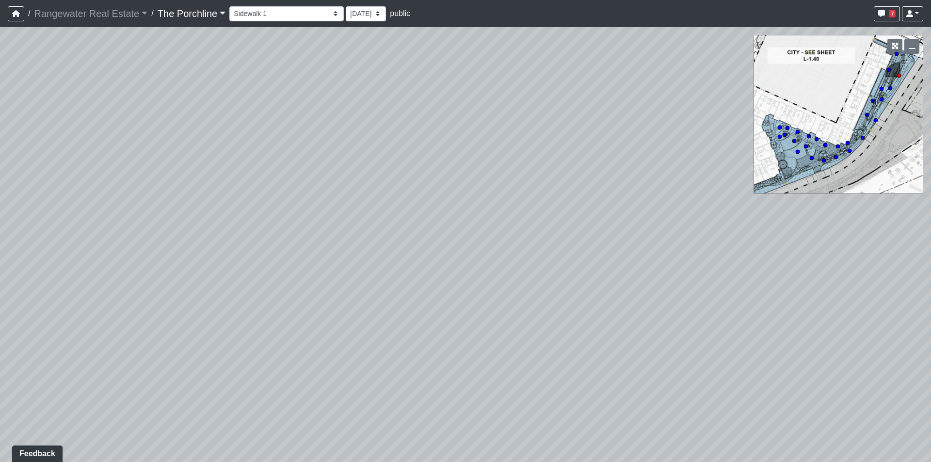
drag, startPoint x: 257, startPoint y: 111, endPoint x: 533, endPoint y: 294, distance: 331.9
click at [533, 294] on div "Loading... Restrooms Hallway Loading... Clubroom - [GEOGRAPHIC_DATA] Entry Load…" at bounding box center [465, 244] width 931 height 435
drag, startPoint x: 406, startPoint y: 262, endPoint x: 776, endPoint y: 148, distance: 387.1
click at [776, 148] on div "Loading... Restrooms Hallway Loading... Clubroom - [GEOGRAPHIC_DATA] Entry Load…" at bounding box center [465, 244] width 931 height 435
drag, startPoint x: 769, startPoint y: 153, endPoint x: 401, endPoint y: 135, distance: 368.0
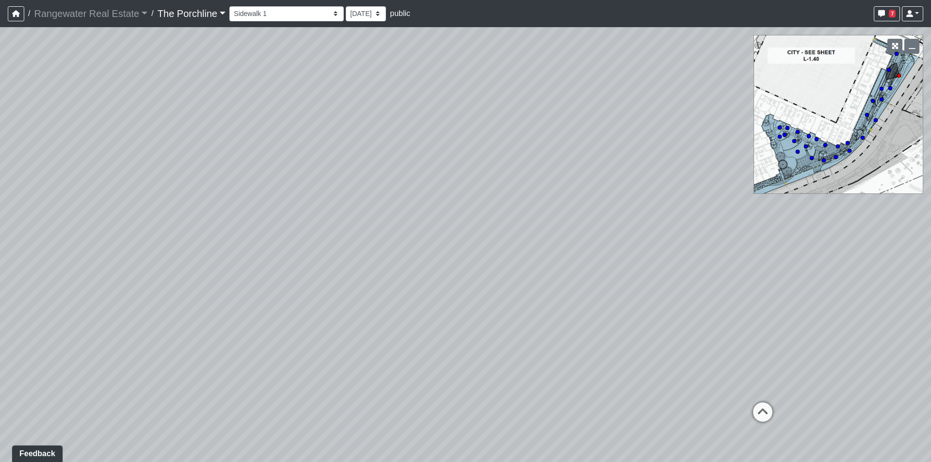
click at [408, 136] on div "Loading... Restrooms Hallway Loading... Clubroom - [GEOGRAPHIC_DATA] Entry Load…" at bounding box center [465, 244] width 931 height 435
click at [587, 383] on icon at bounding box center [588, 389] width 29 height 29
click at [305, 425] on icon at bounding box center [298, 428] width 29 height 29
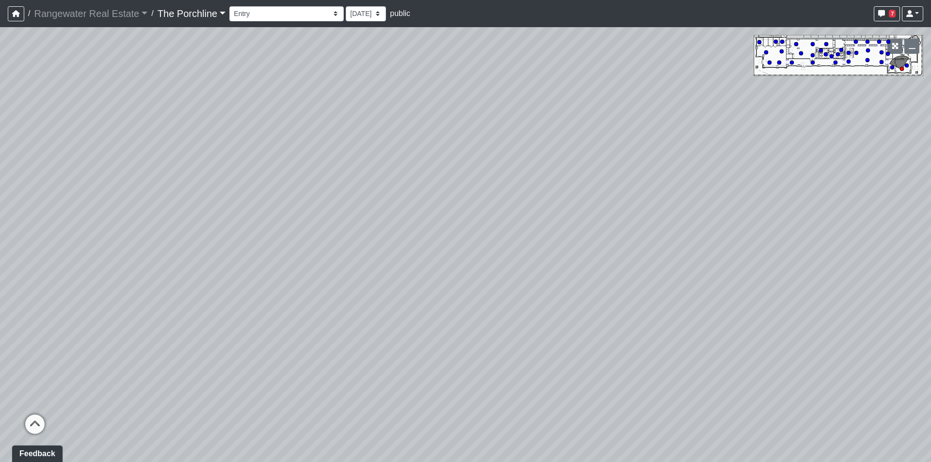
drag, startPoint x: 455, startPoint y: 263, endPoint x: 863, endPoint y: 322, distance: 412.4
click at [863, 322] on div "Loading... Restrooms Hallway Loading... Clubroom - [GEOGRAPHIC_DATA] Entry Load…" at bounding box center [465, 244] width 931 height 435
drag, startPoint x: 240, startPoint y: 341, endPoint x: 481, endPoint y: 224, distance: 267.6
click at [475, 226] on div "Loading... Restrooms Hallway Loading... Clubroom - [GEOGRAPHIC_DATA] Entry Load…" at bounding box center [465, 244] width 931 height 435
click at [450, 241] on icon at bounding box center [447, 244] width 29 height 29
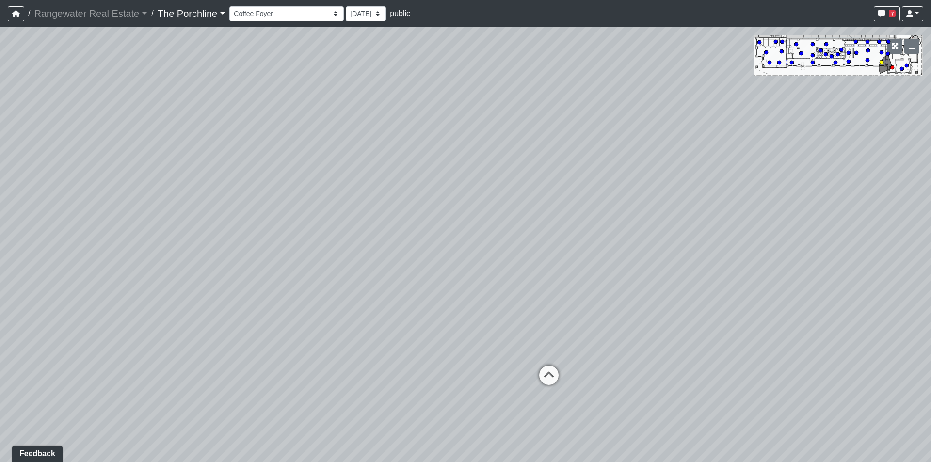
click at [546, 379] on icon at bounding box center [548, 380] width 29 height 29
drag, startPoint x: 446, startPoint y: 348, endPoint x: 581, endPoint y: 290, distance: 146.4
click at [581, 290] on div "Loading... Restrooms Hallway Loading... Clubroom - [GEOGRAPHIC_DATA] Entry Load…" at bounding box center [465, 244] width 931 height 435
drag, startPoint x: 389, startPoint y: 308, endPoint x: 521, endPoint y: 238, distance: 148.8
click at [521, 240] on div "Loading... Restrooms Hallway Loading... Clubroom - [GEOGRAPHIC_DATA] Entry Load…" at bounding box center [465, 244] width 931 height 435
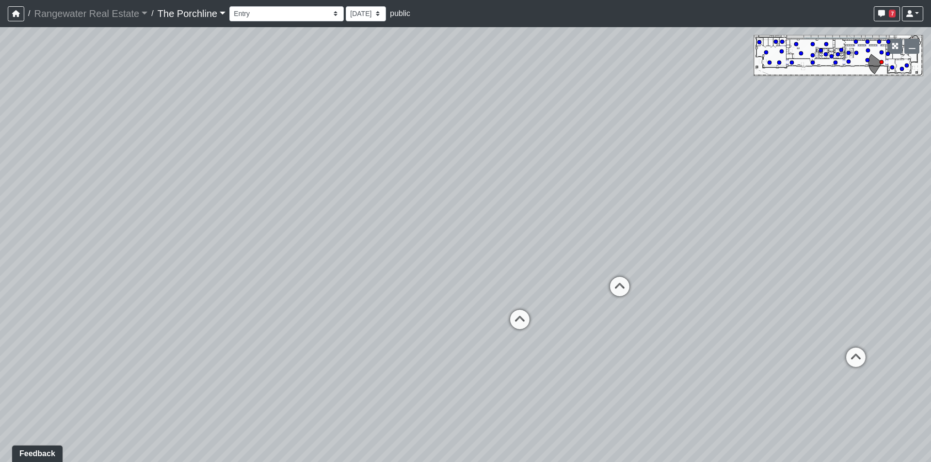
drag, startPoint x: 522, startPoint y: 245, endPoint x: 491, endPoint y: 388, distance: 145.8
click at [491, 388] on div "Loading... Restrooms Hallway Loading... Clubroom - [GEOGRAPHIC_DATA] Entry Load…" at bounding box center [465, 244] width 931 height 435
click at [525, 330] on icon at bounding box center [519, 325] width 29 height 29
drag, startPoint x: 421, startPoint y: 333, endPoint x: 530, endPoint y: 331, distance: 109.1
click at [530, 331] on div "Loading... Restrooms Hallway Loading... Clubroom - [GEOGRAPHIC_DATA] Entry Load…" at bounding box center [465, 244] width 931 height 435
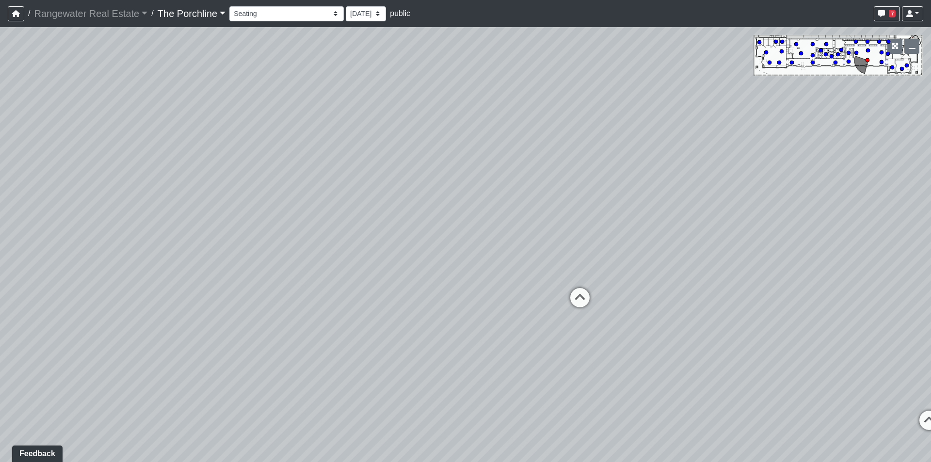
drag, startPoint x: 275, startPoint y: 286, endPoint x: 629, endPoint y: 305, distance: 354.5
click at [534, 299] on div "Loading... Restrooms Hallway Loading... Clubroom - [GEOGRAPHIC_DATA] Entry Load…" at bounding box center [465, 244] width 931 height 435
drag, startPoint x: 344, startPoint y: 266, endPoint x: 425, endPoint y: 240, distance: 84.5
click at [425, 240] on div "Loading... Restrooms Hallway Loading... Clubroom - [GEOGRAPHIC_DATA] Entry Load…" at bounding box center [465, 244] width 931 height 435
click at [456, 355] on icon at bounding box center [455, 366] width 29 height 29
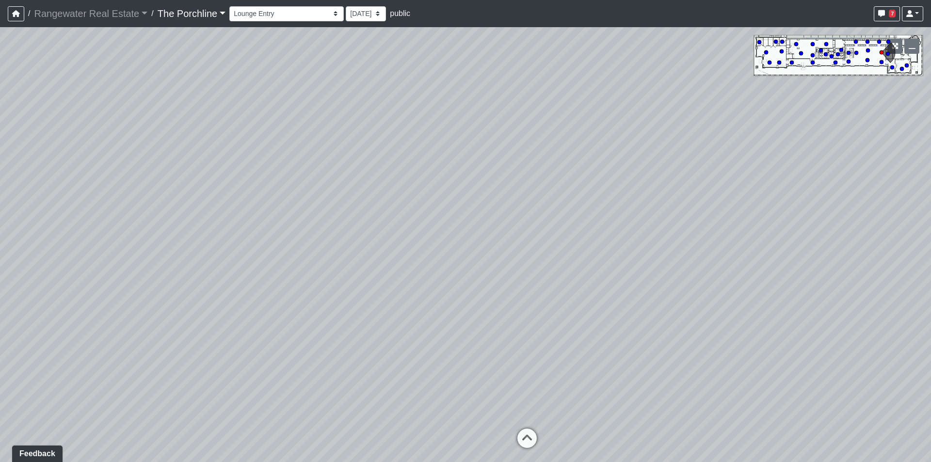
drag, startPoint x: 525, startPoint y: 345, endPoint x: 426, endPoint y: 342, distance: 99.0
click at [426, 342] on div "Loading... Restrooms Hallway Loading... Clubroom - [GEOGRAPHIC_DATA] Entry Load…" at bounding box center [465, 244] width 931 height 435
drag, startPoint x: 646, startPoint y: 302, endPoint x: 31, endPoint y: 276, distance: 616.2
click at [70, 276] on div "Loading... Restrooms Hallway Loading... Clubroom - [GEOGRAPHIC_DATA] Entry Load…" at bounding box center [465, 244] width 931 height 435
drag, startPoint x: 655, startPoint y: 272, endPoint x: 245, endPoint y: 256, distance: 410.5
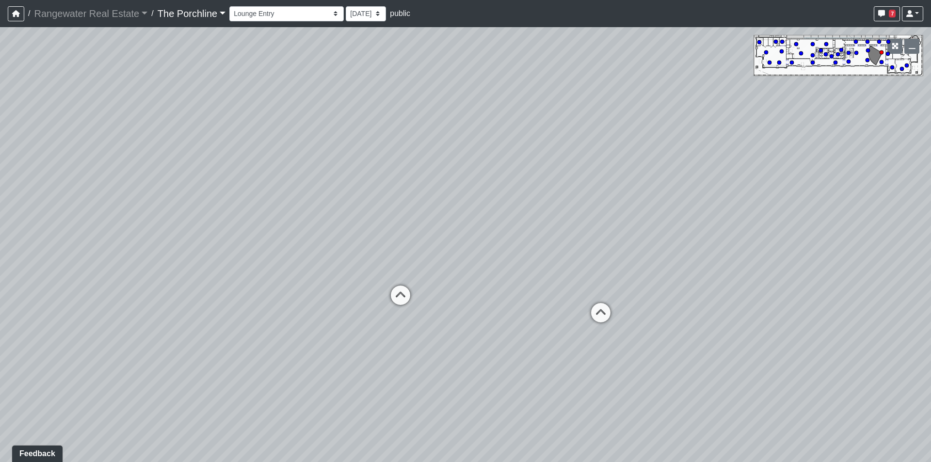
click at [246, 256] on div "Loading... Restrooms Hallway Loading... Clubroom - [GEOGRAPHIC_DATA] Entry Load…" at bounding box center [465, 244] width 931 height 435
click at [298, 284] on icon at bounding box center [284, 291] width 29 height 29
click at [296, 13] on select "Entry [GEOGRAPHIC_DATA] Kitchen Lounge Lounge Entry Mailroom Entry Seating Cowo…" at bounding box center [286, 13] width 114 height 15
click at [229, 6] on select "Entry [GEOGRAPHIC_DATA] Kitchen Lounge Lounge Entry Mailroom Entry Seating Cowo…" at bounding box center [286, 13] width 114 height 15
drag, startPoint x: 619, startPoint y: 241, endPoint x: 32, endPoint y: 152, distance: 592.9
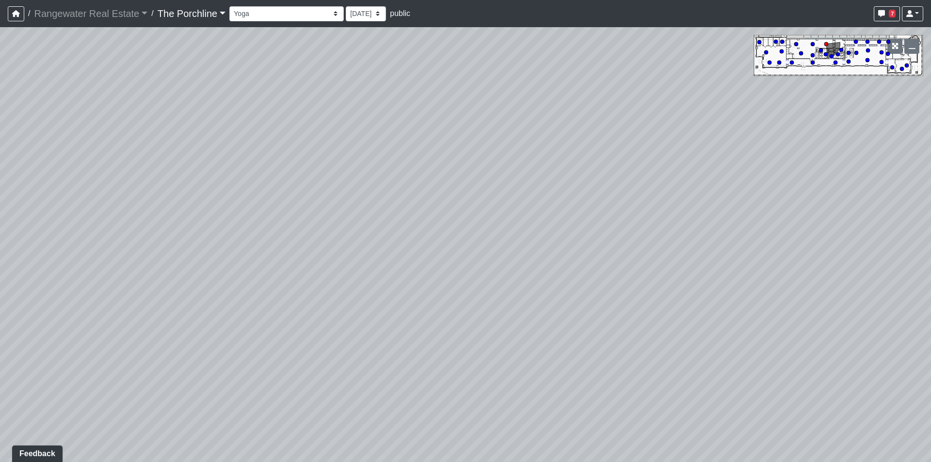
click at [87, 158] on div "Loading... Restrooms Hallway Loading... Clubroom - [GEOGRAPHIC_DATA] Entry Load…" at bounding box center [465, 244] width 931 height 435
click at [0, 149] on div "Loading... Restrooms Hallway Loading... Clubroom - [GEOGRAPHIC_DATA] Entry Load…" at bounding box center [465, 244] width 931 height 435
drag, startPoint x: 623, startPoint y: 140, endPoint x: 69, endPoint y: 175, distance: 554.8
click at [72, 175] on div "Loading... Restrooms Hallway Loading... Clubroom - [GEOGRAPHIC_DATA] Entry Load…" at bounding box center [465, 244] width 931 height 435
click at [535, 233] on icon at bounding box center [528, 232] width 29 height 29
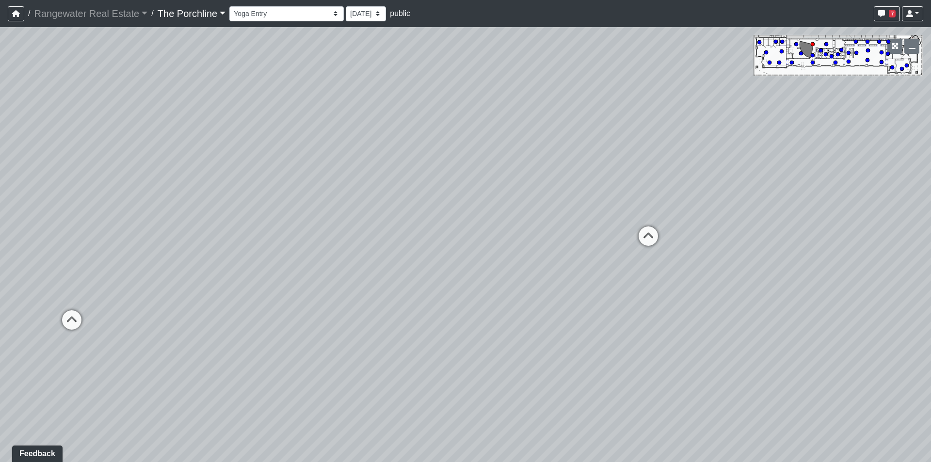
drag, startPoint x: 324, startPoint y: 177, endPoint x: 507, endPoint y: 195, distance: 184.1
click at [507, 195] on div "Loading... Restrooms Hallway Loading... Clubroom - [GEOGRAPHIC_DATA] Entry Load…" at bounding box center [465, 244] width 931 height 435
click at [82, 320] on icon at bounding box center [72, 324] width 29 height 29
click at [169, 201] on icon at bounding box center [171, 198] width 29 height 29
drag, startPoint x: 657, startPoint y: 222, endPoint x: 648, endPoint y: 233, distance: 14.5
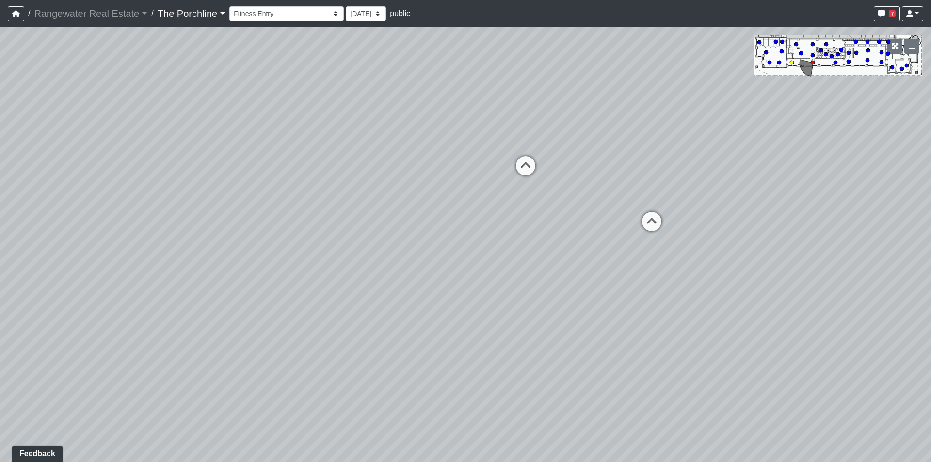
click at [651, 231] on icon at bounding box center [651, 226] width 29 height 29
click at [651, 250] on icon at bounding box center [644, 263] width 29 height 29
drag, startPoint x: 700, startPoint y: 192, endPoint x: 368, endPoint y: 175, distance: 332.1
click at [400, 178] on div "Loading... Restrooms Hallway Loading... Clubroom - [GEOGRAPHIC_DATA] Entry Load…" at bounding box center [465, 244] width 931 height 435
click at [320, 257] on icon at bounding box center [329, 258] width 29 height 29
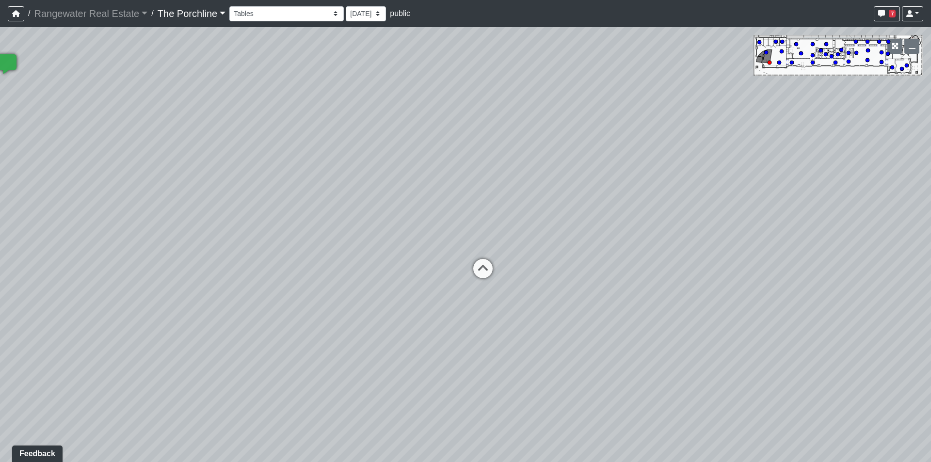
drag, startPoint x: 542, startPoint y: 231, endPoint x: 292, endPoint y: 304, distance: 259.9
click at [292, 304] on div "Loading... Restrooms Hallway Loading... Clubroom - [GEOGRAPHIC_DATA] Entry Load…" at bounding box center [465, 244] width 931 height 435
drag, startPoint x: 667, startPoint y: 270, endPoint x: 0, endPoint y: 238, distance: 667.9
click at [0, 238] on div "Loading... Restrooms Hallway Loading... Clubroom - [GEOGRAPHIC_DATA] Entry Load…" at bounding box center [465, 244] width 931 height 435
drag, startPoint x: 516, startPoint y: 262, endPoint x: 142, endPoint y: 263, distance: 373.8
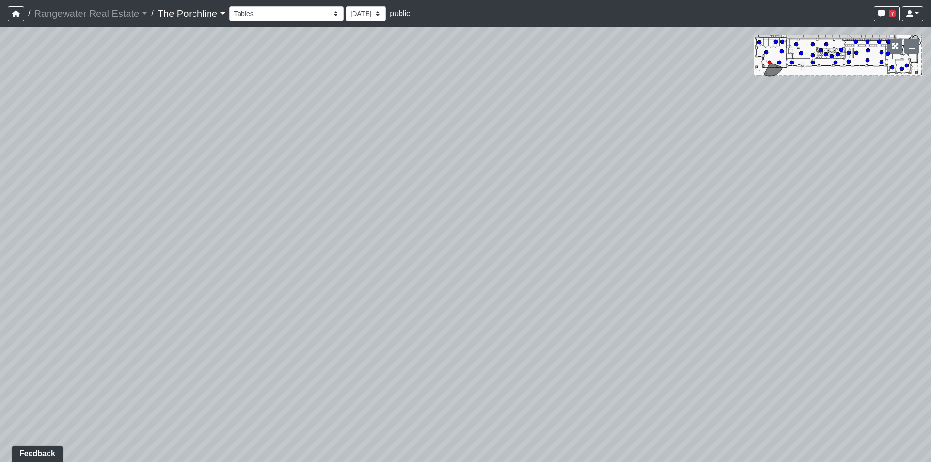
click at [190, 264] on div "Loading... Restrooms Hallway Loading... Clubroom - [GEOGRAPHIC_DATA] Entry Load…" at bounding box center [465, 244] width 931 height 435
drag, startPoint x: 555, startPoint y: 196, endPoint x: 11, endPoint y: 272, distance: 548.9
click at [32, 272] on div "Loading... Restrooms Hallway Loading... Clubroom - [GEOGRAPHIC_DATA] Entry Load…" at bounding box center [465, 244] width 931 height 435
drag, startPoint x: 0, startPoint y: 272, endPoint x: 413, endPoint y: 237, distance: 414.1
click at [410, 237] on div "Loading... Restrooms Hallway Loading... Clubroom - [GEOGRAPHIC_DATA] Entry Load…" at bounding box center [465, 244] width 931 height 435
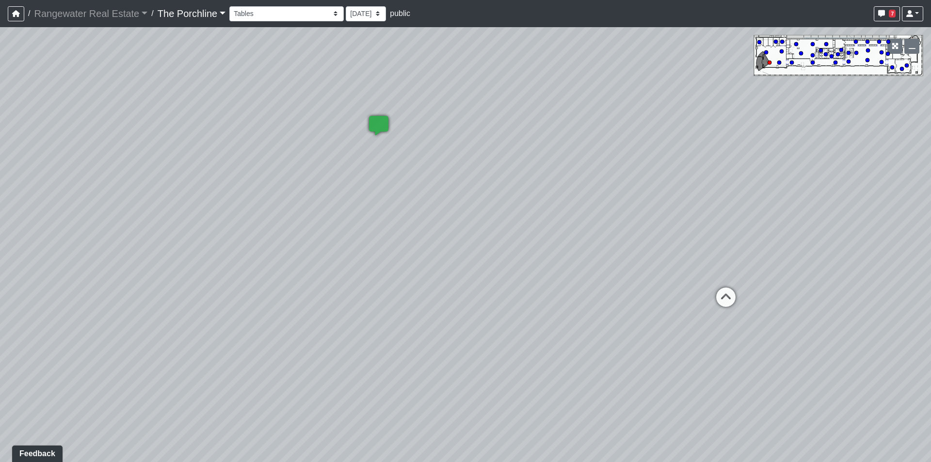
drag, startPoint x: 570, startPoint y: 316, endPoint x: 44, endPoint y: 253, distance: 529.3
click at [191, 264] on div "Loading... Restrooms Hallway Loading... Clubroom - [GEOGRAPHIC_DATA] Entry Load…" at bounding box center [465, 244] width 931 height 435
click at [0, 230] on div "Loading... Restrooms Hallway Loading... Clubroom - [GEOGRAPHIC_DATA] Entry Load…" at bounding box center [465, 244] width 931 height 435
drag, startPoint x: 308, startPoint y: 200, endPoint x: 818, endPoint y: 210, distance: 510.1
click at [818, 210] on div "Loading... Restrooms Hallway Loading... Clubroom - [GEOGRAPHIC_DATA] Entry Load…" at bounding box center [465, 244] width 931 height 435
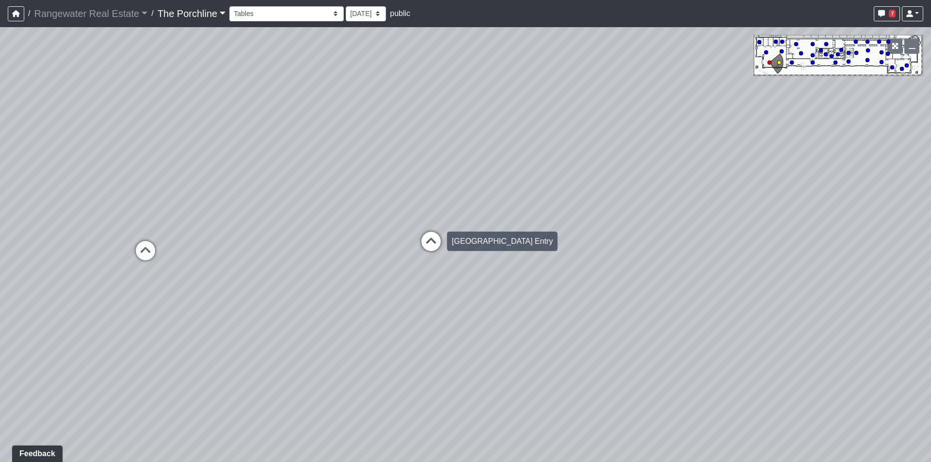
click at [434, 247] on icon at bounding box center [430, 246] width 29 height 29
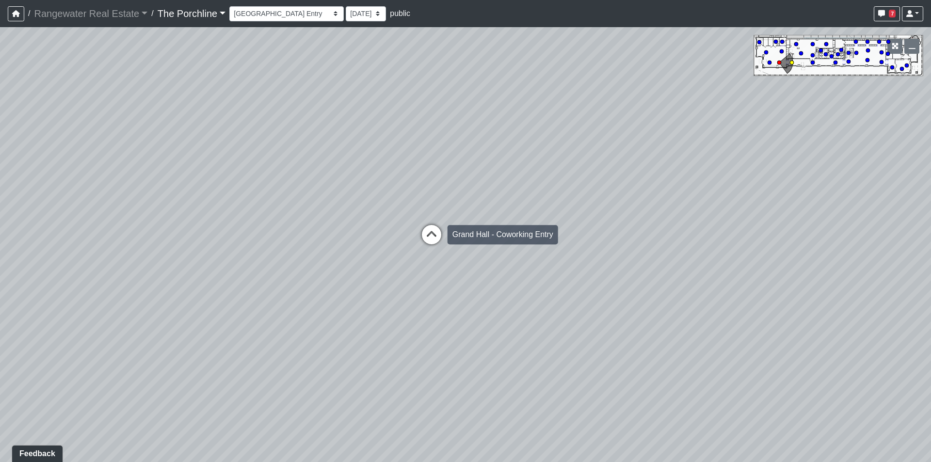
click at [433, 243] on icon at bounding box center [431, 239] width 29 height 29
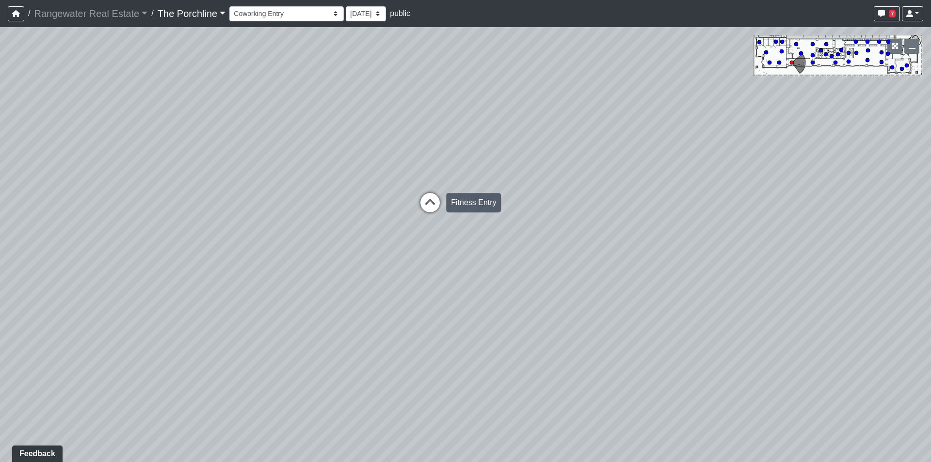
click at [433, 201] on icon at bounding box center [429, 207] width 29 height 29
drag, startPoint x: 404, startPoint y: 219, endPoint x: 630, endPoint y: 209, distance: 226.2
click at [519, 217] on div "Loading... Restrooms Hallway Loading... Clubroom - [GEOGRAPHIC_DATA] Entry Load…" at bounding box center [465, 244] width 931 height 435
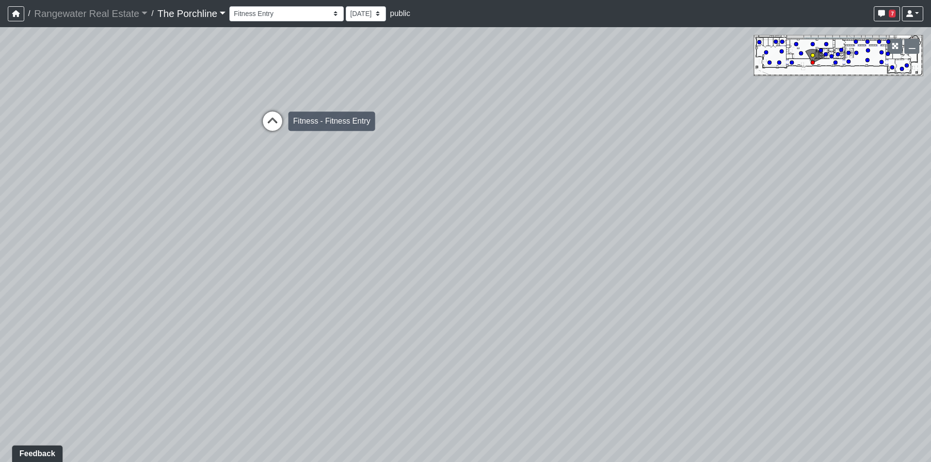
click at [269, 122] on icon at bounding box center [272, 126] width 29 height 29
select select "aqedsZUmWUJHCJTpZLXfgg"
drag, startPoint x: 231, startPoint y: 206, endPoint x: 513, endPoint y: 201, distance: 282.2
click at [499, 202] on div "Loading... Restrooms Hallway Loading... Clubroom - [GEOGRAPHIC_DATA] Entry Load…" at bounding box center [465, 244] width 931 height 435
